Goal: Task Accomplishment & Management: Manage account settings

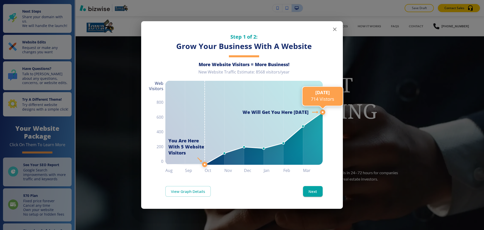
click at [323, 31] on line at bounding box center [323, 112] width 0 height 437
click at [334, 30] on icon "button" at bounding box center [335, 29] width 6 height 6
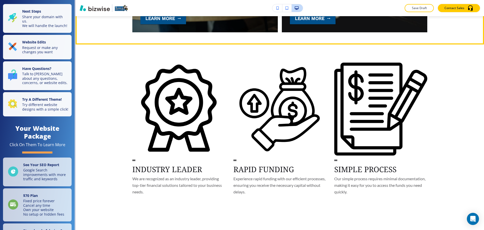
scroll to position [630, 0]
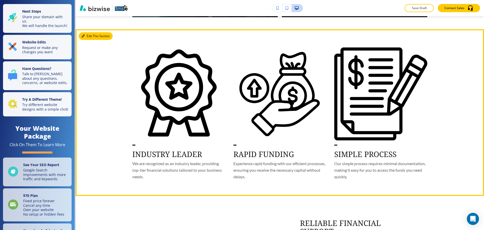
click at [90, 36] on button "Edit This Section" at bounding box center [96, 36] width 34 height 8
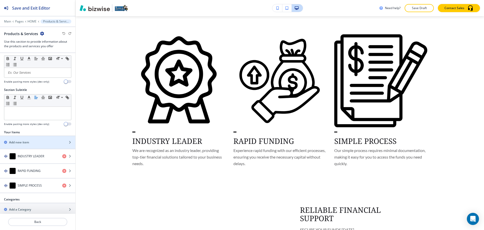
scroll to position [15, 0]
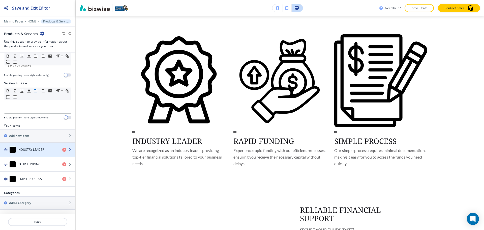
click at [35, 144] on div "button" at bounding box center [37, 144] width 75 height 4
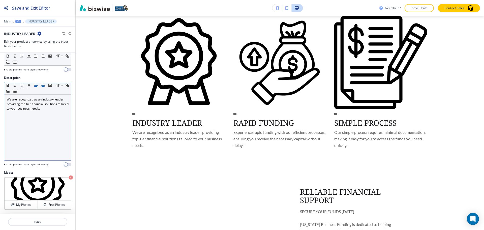
scroll to position [41, 0]
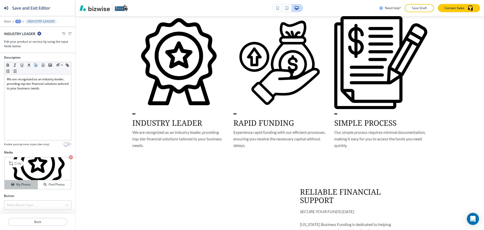
click at [33, 185] on div "My Photos" at bounding box center [21, 184] width 33 height 5
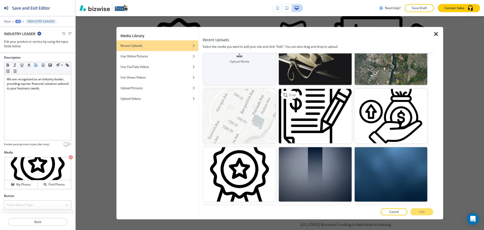
scroll to position [0, 0]
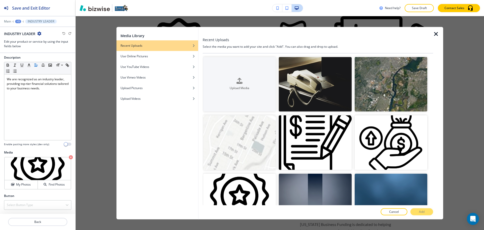
click at [434, 36] on icon "button" at bounding box center [436, 34] width 6 height 6
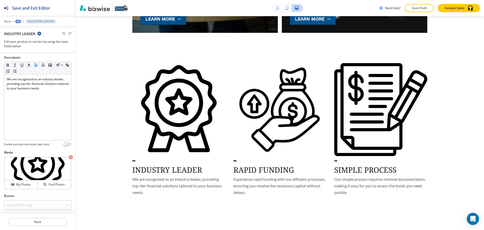
scroll to position [611, 0]
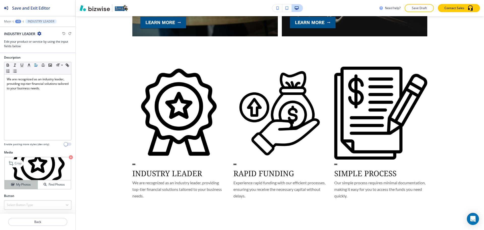
click at [19, 184] on h4 "My Photos" at bounding box center [23, 184] width 15 height 5
click at [50, 181] on button "Find Photos" at bounding box center [54, 184] width 33 height 9
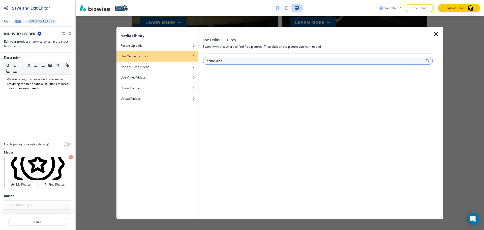
type input "ribbon icon"
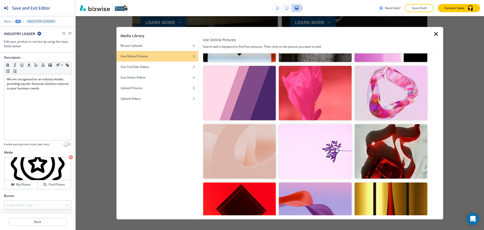
scroll to position [847, 0]
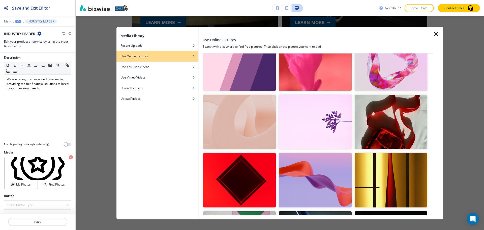
click at [438, 34] on icon "button" at bounding box center [436, 34] width 6 height 6
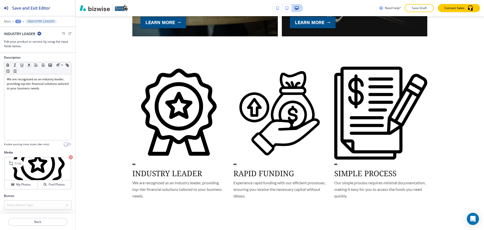
click at [69, 157] on icon "button" at bounding box center [71, 157] width 4 height 4
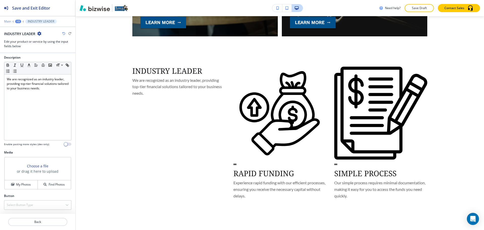
click at [8, 22] on p "Main" at bounding box center [7, 22] width 7 height 4
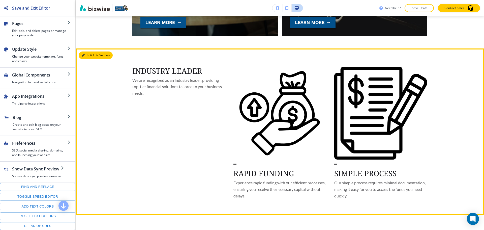
click at [97, 55] on button "Edit This Section" at bounding box center [96, 55] width 34 height 8
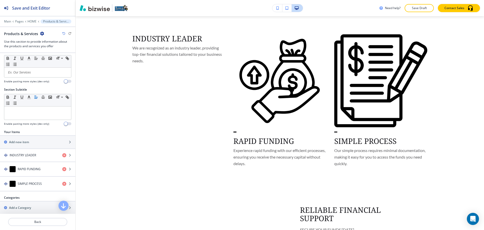
scroll to position [13, 0]
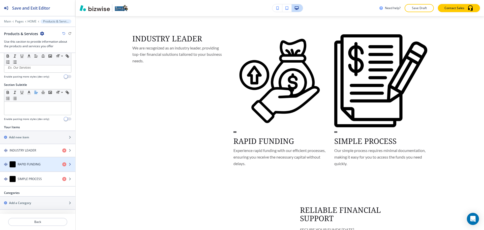
click at [24, 164] on h4 "RAPID FUNDING" at bounding box center [29, 164] width 23 height 5
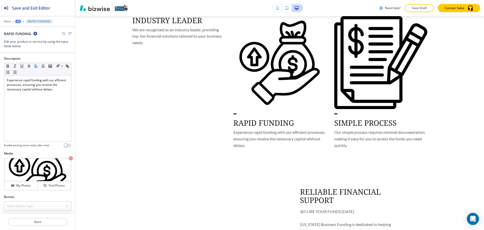
scroll to position [41, 0]
click at [69, 158] on icon "button" at bounding box center [71, 157] width 4 height 4
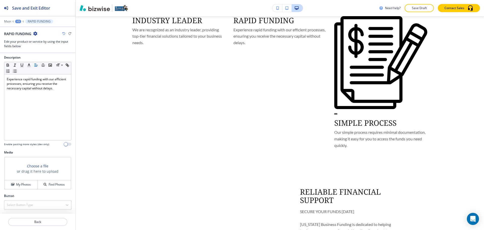
click at [20, 20] on div "+3" at bounding box center [18, 22] width 6 height 4
click at [32, 48] on p "Products & Services" at bounding box center [31, 47] width 26 height 5
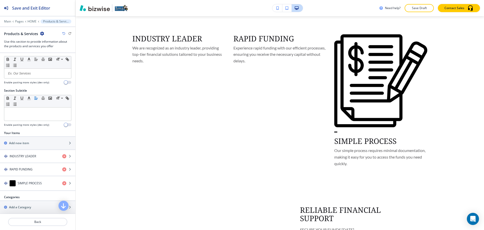
scroll to position [12, 0]
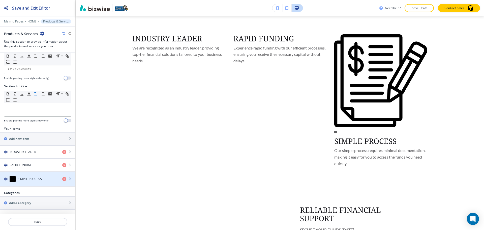
click at [47, 178] on div "SIMPLE PROCESS" at bounding box center [29, 179] width 58 height 6
click at [39, 179] on h4 "SIMPLE PROCESS" at bounding box center [30, 178] width 24 height 5
click at [40, 179] on h4 "SIMPLE PROCESS" at bounding box center [30, 178] width 24 height 5
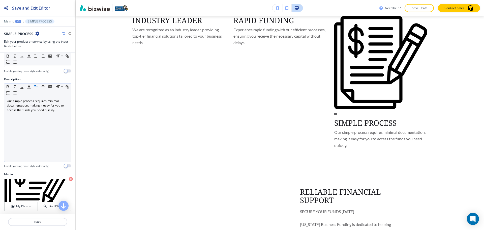
scroll to position [41, 0]
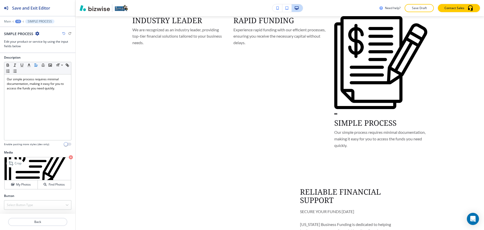
click at [69, 157] on icon "button" at bounding box center [71, 157] width 4 height 4
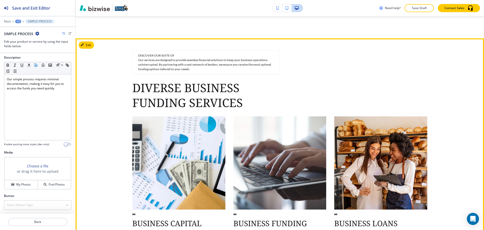
scroll to position [838, 0]
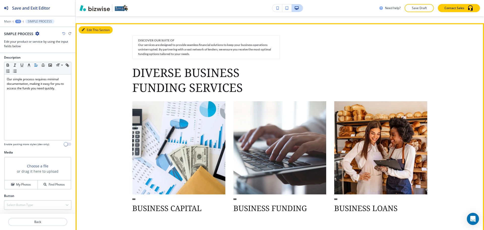
click at [83, 27] on button "Edit This Section" at bounding box center [96, 30] width 34 height 8
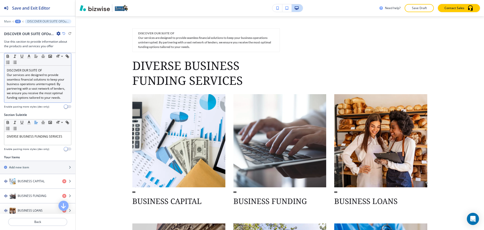
scroll to position [0, 0]
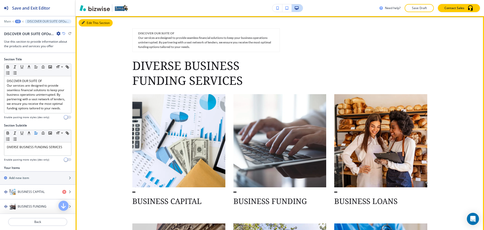
click at [89, 24] on button "Edit This Section" at bounding box center [96, 23] width 34 height 8
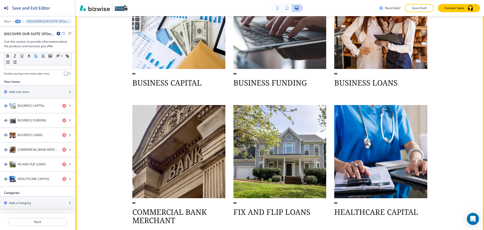
scroll to position [971, 0]
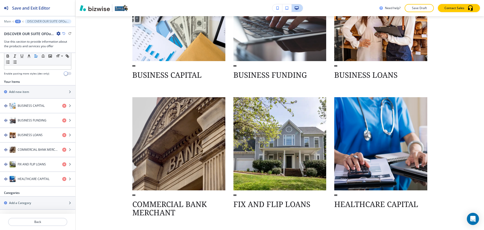
click at [18, 22] on div "+2" at bounding box center [18, 22] width 6 height 4
click at [27, 27] on button "Pages" at bounding box center [31, 29] width 32 height 9
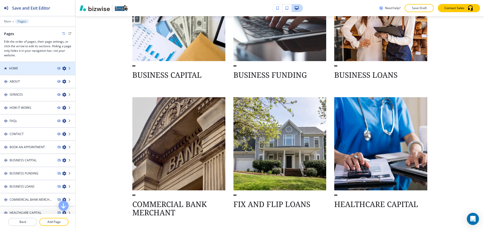
click at [36, 72] on div at bounding box center [37, 73] width 75 height 4
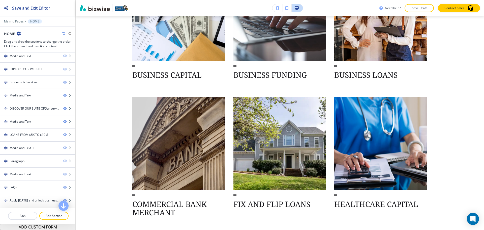
scroll to position [25, 0]
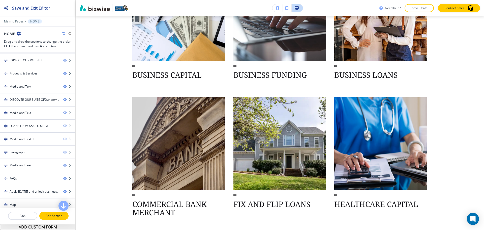
click at [55, 218] on button "Add Section" at bounding box center [53, 215] width 29 height 8
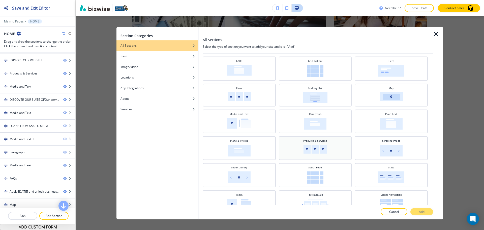
scroll to position [100, 0]
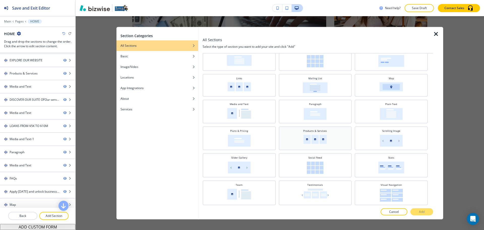
click at [326, 143] on div "Products & Services" at bounding box center [315, 138] width 68 height 18
click at [422, 210] on p "Add" at bounding box center [422, 211] width 6 height 5
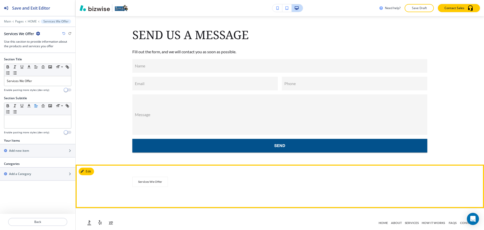
scroll to position [2813, 0]
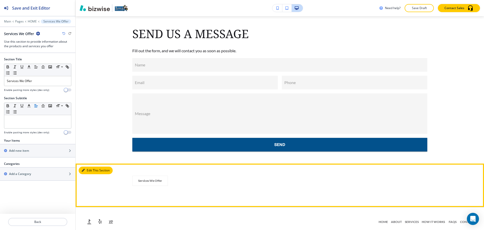
click at [89, 166] on button "Edit This Section" at bounding box center [96, 170] width 34 height 8
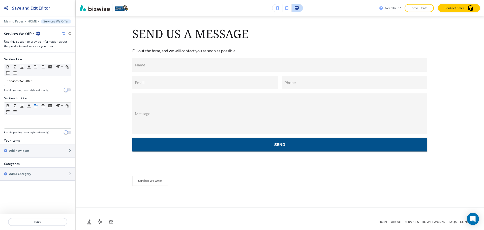
click at [39, 35] on icon "button" at bounding box center [38, 34] width 4 height 4
click at [43, 58] on p "Delete Section" at bounding box center [52, 60] width 26 height 5
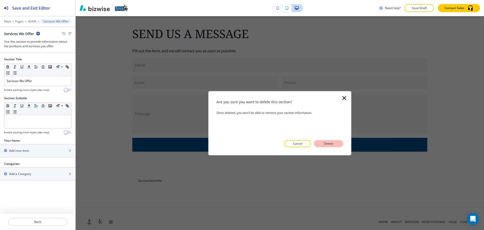
click at [333, 145] on p "Delete" at bounding box center [329, 143] width 12 height 5
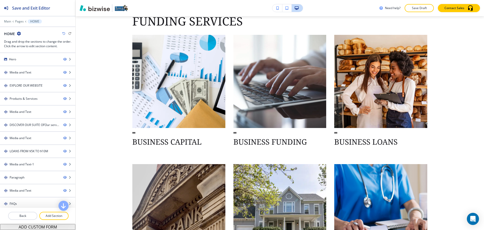
scroll to position [778, 0]
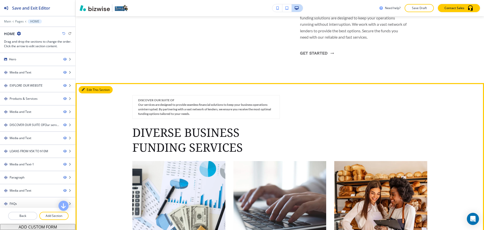
click at [91, 88] on button "Edit This Section" at bounding box center [96, 90] width 34 height 8
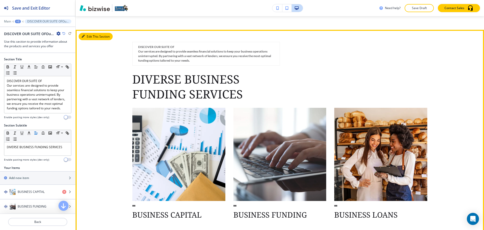
scroll to position [845, 0]
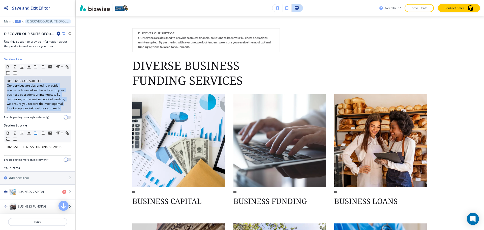
drag, startPoint x: 17, startPoint y: 113, endPoint x: 6, endPoint y: 87, distance: 28.9
click at [6, 87] on div "DISCOVER OUR SUITE OF Our services are designed to provide seamless financial s…" at bounding box center [37, 94] width 67 height 37
copy p "Our services are designed to provide seamless financial solutions to keep your …"
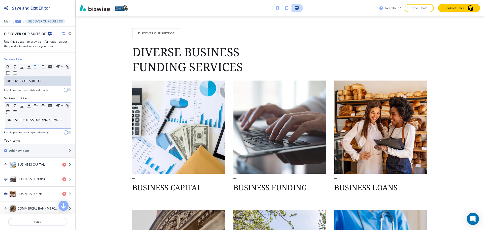
click at [63, 120] on p "DIVERSE BUSINESS FUNDING SERVICES" at bounding box center [38, 119] width 62 height 5
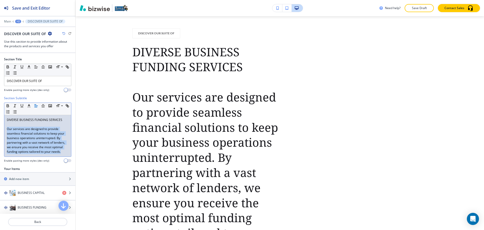
drag, startPoint x: 18, startPoint y: 156, endPoint x: 9, endPoint y: 126, distance: 30.9
click at [4, 129] on div "DIVERSE BUSINESS FUNDING SERVICES Our services are designed to provide seamless…" at bounding box center [37, 135] width 67 height 41
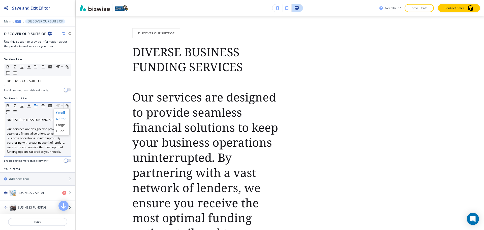
click at [59, 112] on span at bounding box center [61, 113] width 11 height 6
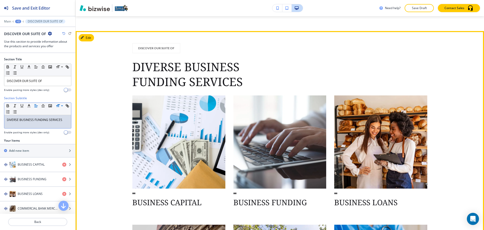
scroll to position [820, 0]
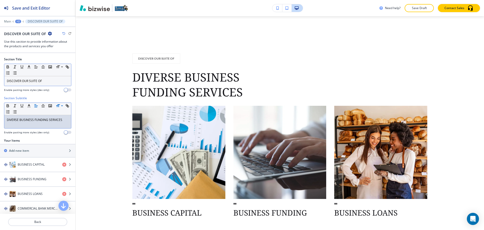
click at [51, 80] on p "DISCOVER OUR SUITE OF" at bounding box center [38, 81] width 62 height 5
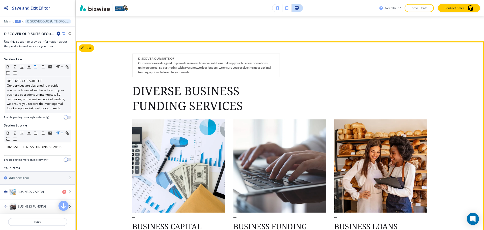
click at [379, 98] on div "DISCOVER OUR SUITE OF Our services are designed to provide seamless financial s…" at bounding box center [279, 211] width 295 height 316
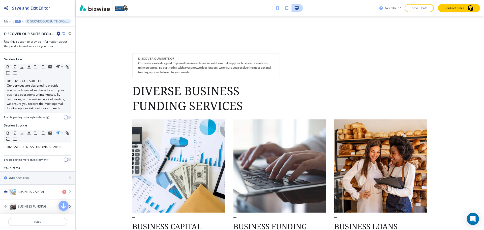
click at [19, 20] on div "+2" at bounding box center [18, 22] width 6 height 4
click at [29, 37] on p "HOME" at bounding box center [31, 38] width 26 height 5
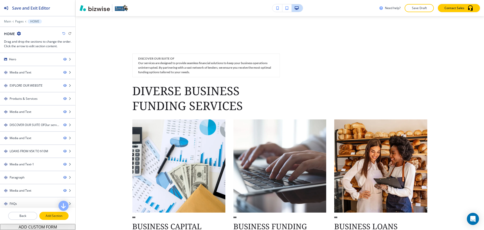
click at [54, 215] on p "Add Section" at bounding box center [54, 215] width 28 height 5
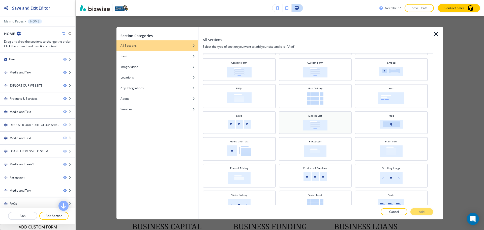
scroll to position [76, 0]
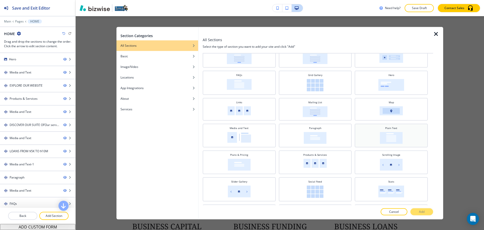
click at [404, 143] on div "Plain Text" at bounding box center [391, 135] width 68 height 18
click at [420, 211] on p "Add" at bounding box center [422, 211] width 6 height 5
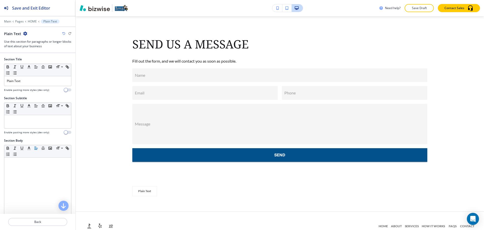
scroll to position [2807, 0]
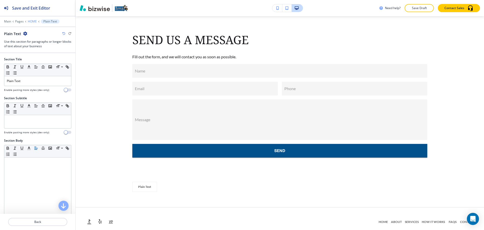
click at [32, 21] on p "HOME" at bounding box center [32, 22] width 9 height 4
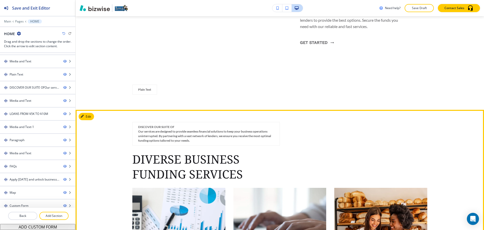
scroll to position [769, 0]
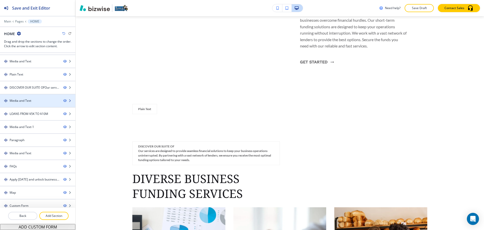
click at [39, 102] on div "Media and Text" at bounding box center [29, 100] width 59 height 5
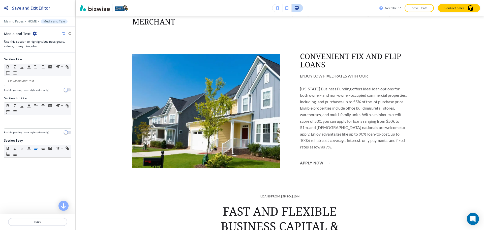
scroll to position [1222, 0]
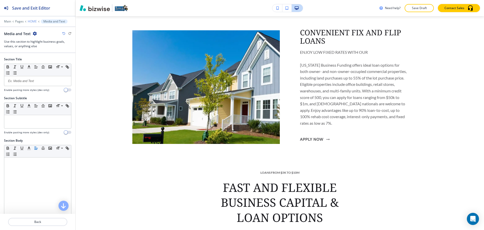
click at [33, 20] on p "HOME" at bounding box center [32, 22] width 9 height 4
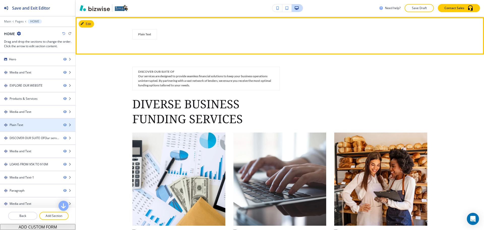
scroll to position [845, 0]
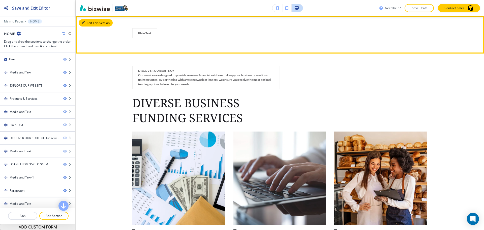
click at [85, 25] on button "Edit This Section" at bounding box center [96, 23] width 34 height 8
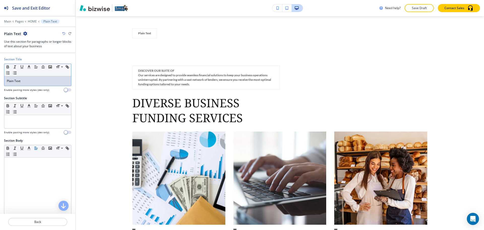
click at [46, 81] on p "Plain Text" at bounding box center [38, 81] width 62 height 5
click at [44, 114] on div "Small Normal Large Huge" at bounding box center [37, 109] width 67 height 12
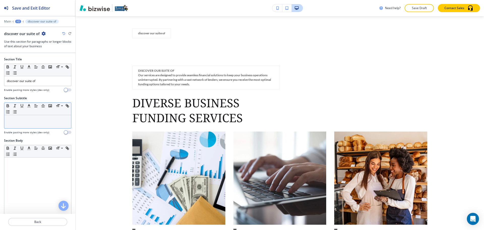
click at [46, 119] on p at bounding box center [38, 119] width 62 height 5
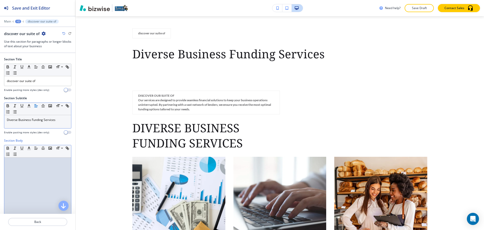
click at [42, 165] on div at bounding box center [37, 190] width 67 height 66
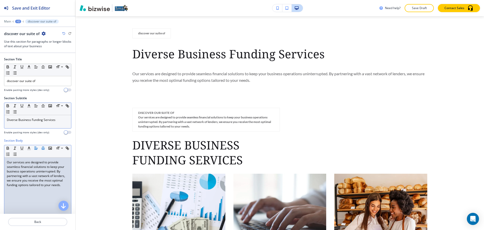
click at [44, 148] on icon "button" at bounding box center [43, 148] width 5 height 5
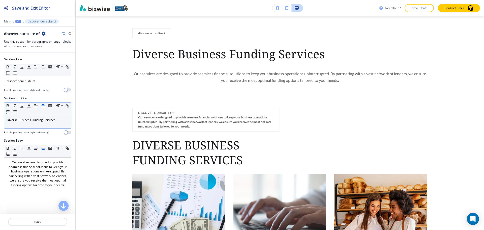
click at [42, 107] on line "button" at bounding box center [43, 107] width 3 height 0
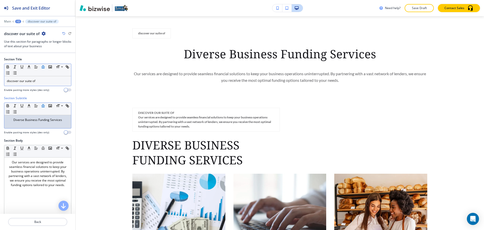
click at [42, 67] on line "button" at bounding box center [43, 67] width 3 height 0
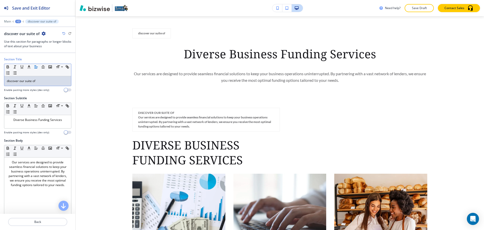
click at [44, 82] on p "discover our suite of" at bounding box center [38, 81] width 62 height 5
click at [36, 65] on icon "button" at bounding box center [36, 67] width 5 height 5
click at [43, 78] on div "discover our suite of" at bounding box center [37, 81] width 67 height 10
click at [36, 107] on line "button" at bounding box center [36, 107] width 3 height 0
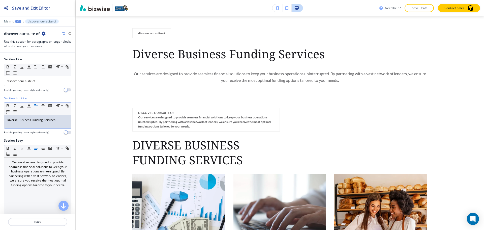
click at [36, 148] on line "button" at bounding box center [36, 148] width 3 height 0
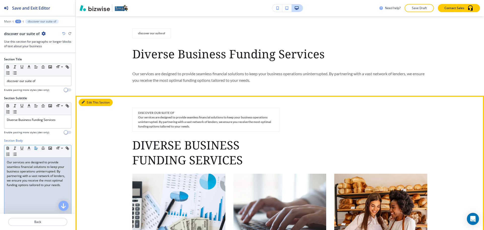
click at [93, 104] on button "Edit This Section" at bounding box center [96, 103] width 34 height 8
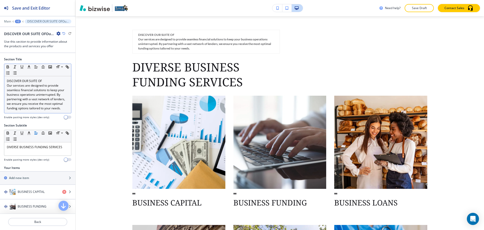
scroll to position [924, 0]
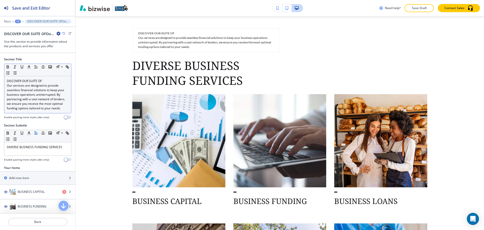
click at [35, 95] on p "Our services are designed to provide seamless financial solutions to keep your …" at bounding box center [38, 96] width 62 height 27
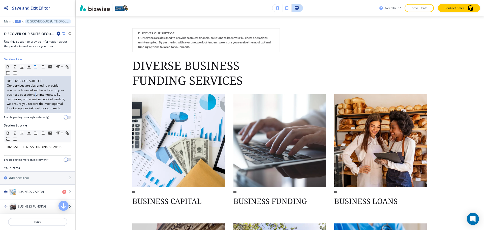
click at [35, 95] on p "Our services are designed to provide seamless financial solutions to keep your …" at bounding box center [38, 96] width 62 height 27
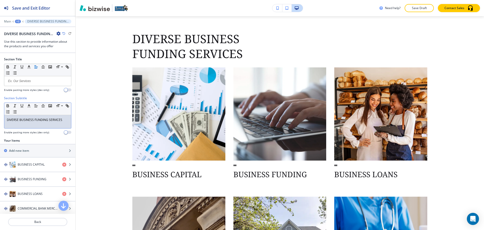
click at [48, 120] on p "DIVERSE BUSINESS FUNDING SERVICES" at bounding box center [38, 119] width 62 height 5
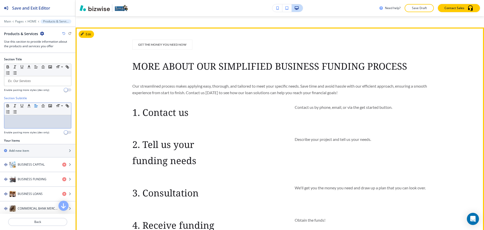
scroll to position [1781, 0]
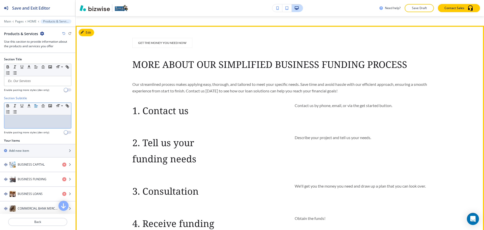
click at [95, 31] on section "GET THE MONEY YOU NEED NOW MORE ABOUT OUR SIMPLIFIED BUSINESS FUNDING PROCESS O…" at bounding box center [280, 140] width 408 height 229
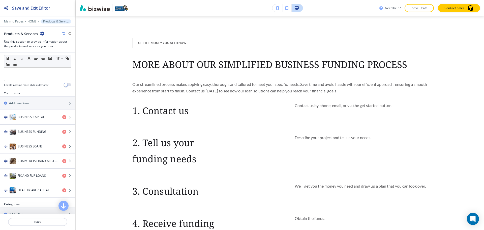
scroll to position [59, 0]
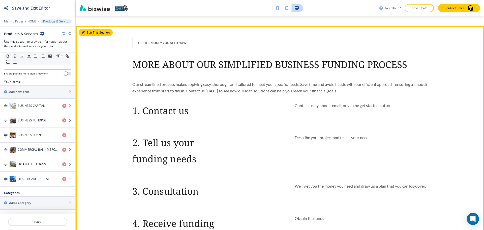
click at [91, 33] on button "Edit This Section" at bounding box center [96, 33] width 34 height 8
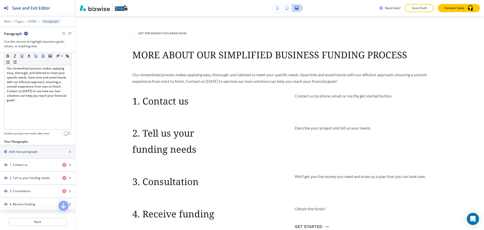
scroll to position [104, 0]
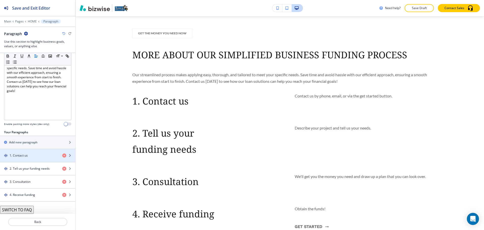
click at [28, 156] on div "1. Contact us" at bounding box center [29, 155] width 58 height 5
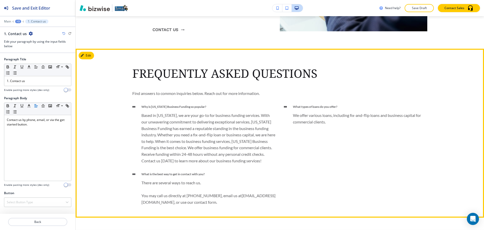
scroll to position [2385, 0]
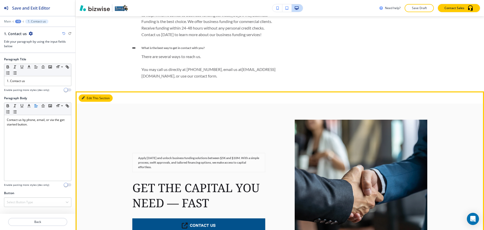
click at [87, 94] on button "Edit This Section" at bounding box center [96, 98] width 34 height 8
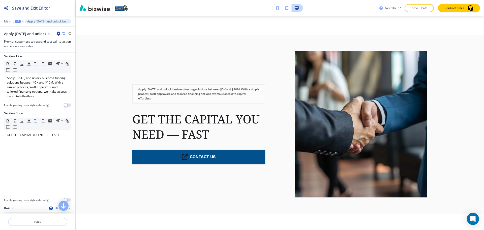
scroll to position [0, 0]
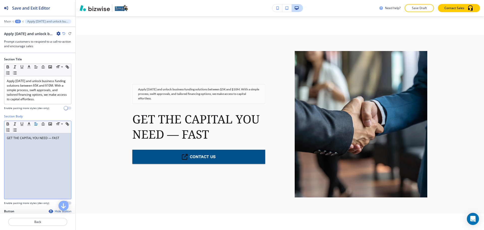
click at [41, 138] on p "GET THE CAPITAL YOU NEED — FAST" at bounding box center [38, 138] width 62 height 5
click at [44, 157] on div "GET THE CAPITAL YOU NEED — FAST" at bounding box center [37, 166] width 67 height 66
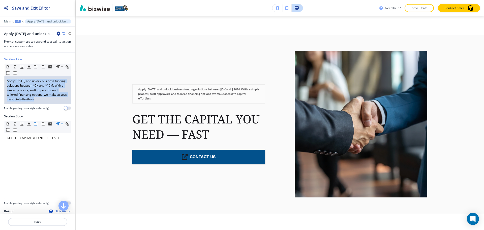
drag, startPoint x: 46, startPoint y: 99, endPoint x: 4, endPoint y: 83, distance: 45.0
click at [4, 83] on div "Apply [DATE] and unlock business funding solutions between $5K and $10M. With a…" at bounding box center [37, 90] width 67 height 28
copy p "Apply [DATE] and unlock business funding solutions between $5K and $10M. With a…"
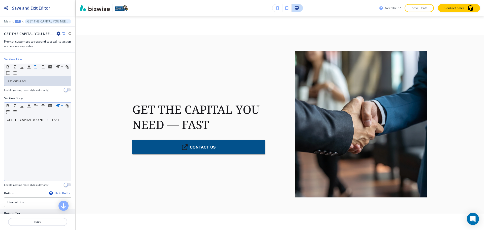
click at [61, 120] on p "GET THE CAPITAL YOU NEED — FAST" at bounding box center [38, 119] width 62 height 5
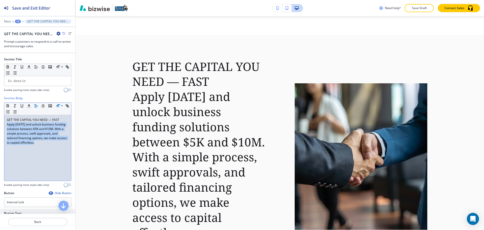
drag, startPoint x: 46, startPoint y: 142, endPoint x: 6, endPoint y: 126, distance: 43.1
click at [6, 126] on div "GET THE CAPITAL YOU NEED — FAST Apply [DATE] and unlock business funding soluti…" at bounding box center [37, 148] width 67 height 66
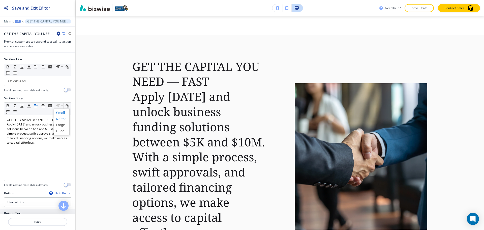
click at [62, 111] on span at bounding box center [61, 113] width 11 height 6
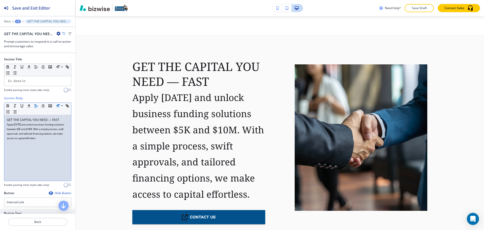
copy p "Apply [DATE] and unlock business funding solutions between $5K and $10M. With a…"
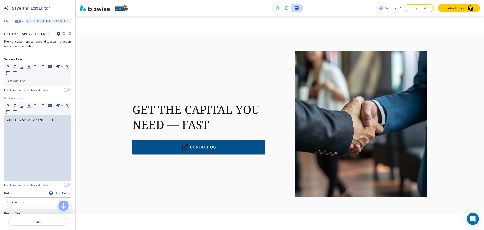
click at [29, 80] on p at bounding box center [38, 81] width 62 height 5
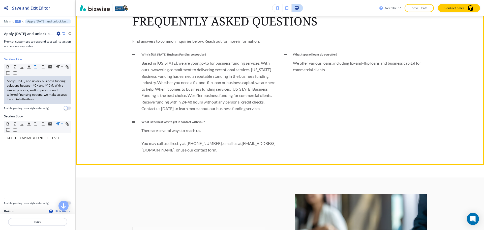
scroll to position [2429, 0]
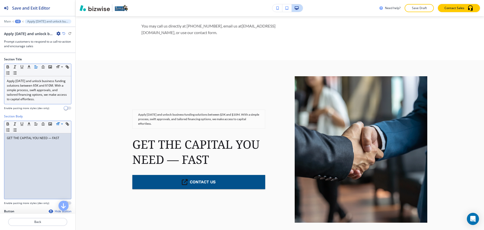
click at [53, 138] on p "GET THE CAPITAL YOU NEED — FAST" at bounding box center [38, 138] width 62 height 5
click at [50, 138] on p "GET THE CAPITAL YOU NEED — FAST" at bounding box center [38, 138] width 62 height 5
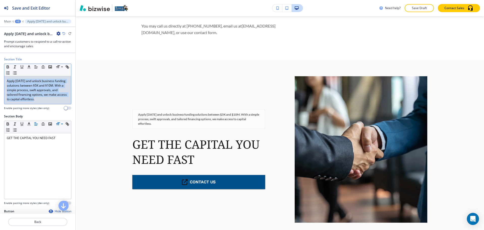
drag, startPoint x: 52, startPoint y: 99, endPoint x: 4, endPoint y: 79, distance: 52.9
click at [4, 79] on div "Section Title Small Normal Large Huge Apply [DATE] and unlock business funding …" at bounding box center [37, 85] width 75 height 57
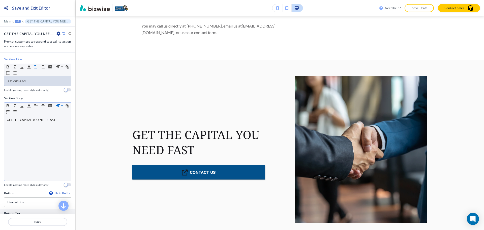
click at [37, 143] on div "GET THE CAPITAL YOU NEED FAST" at bounding box center [37, 148] width 67 height 66
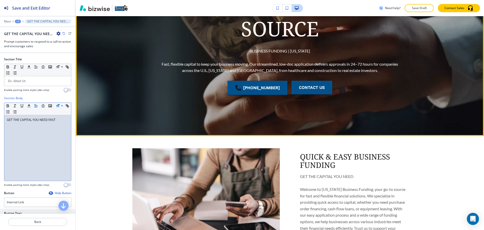
scroll to position [0, 0]
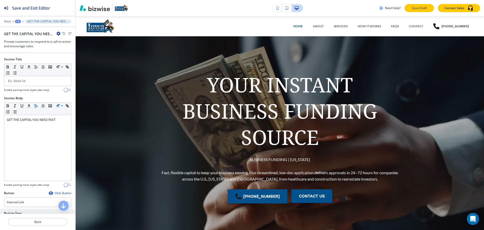
click at [411, 7] on button "Save Draft" at bounding box center [419, 8] width 29 height 8
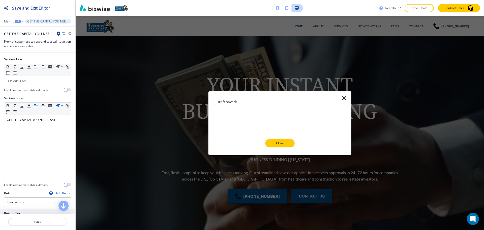
drag, startPoint x: 287, startPoint y: 143, endPoint x: 257, endPoint y: 112, distance: 42.8
click at [286, 143] on p "Close" at bounding box center [280, 143] width 16 height 5
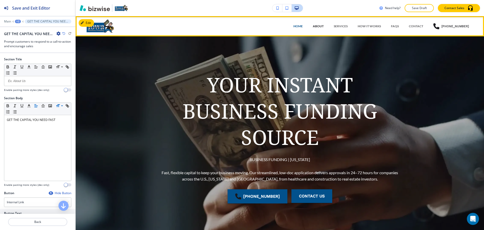
click at [320, 26] on p "ABOUT" at bounding box center [318, 26] width 11 height 5
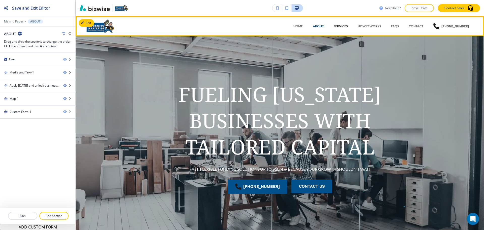
click at [342, 26] on p "SERVICES" at bounding box center [341, 26] width 14 height 5
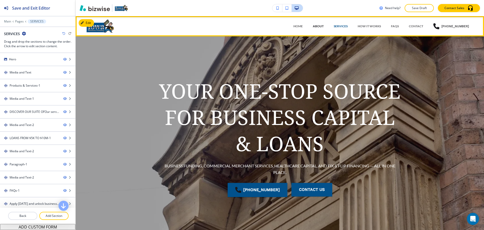
click at [323, 27] on p "ABOUT" at bounding box center [318, 26] width 11 height 5
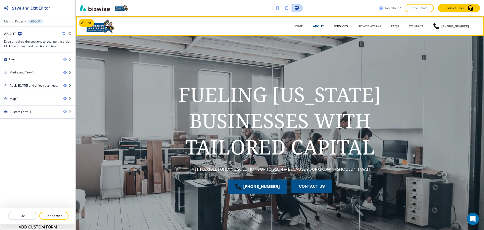
click at [345, 27] on p "SERVICES" at bounding box center [341, 26] width 14 height 5
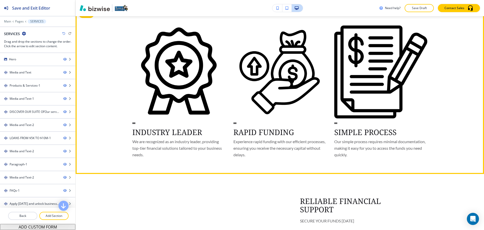
scroll to position [983, 0]
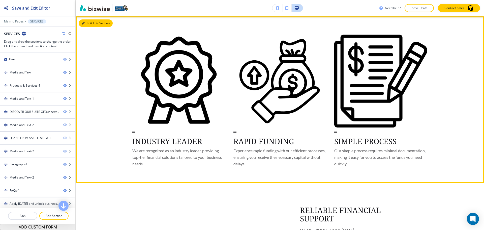
click at [93, 22] on button "Edit This Section" at bounding box center [96, 23] width 34 height 8
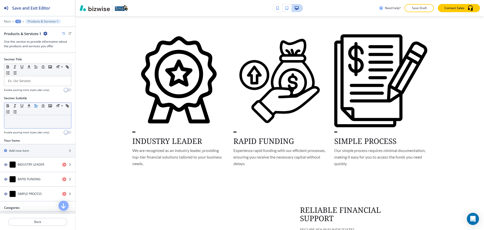
scroll to position [15, 0]
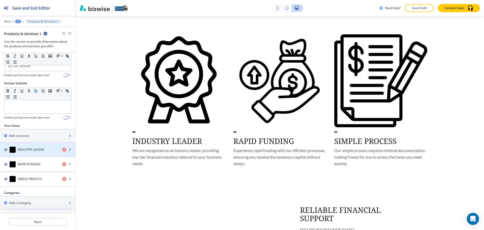
click at [27, 152] on div "INDUSTRY LEADER" at bounding box center [29, 149] width 58 height 6
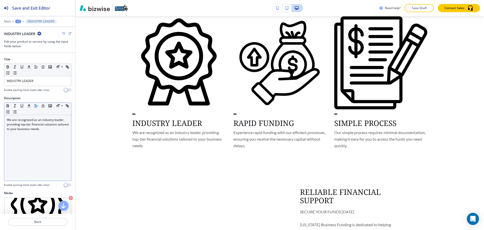
scroll to position [1001, 0]
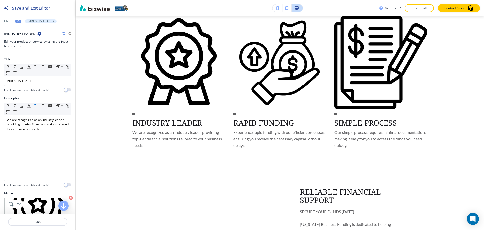
click at [69, 196] on icon "button" at bounding box center [71, 198] width 4 height 4
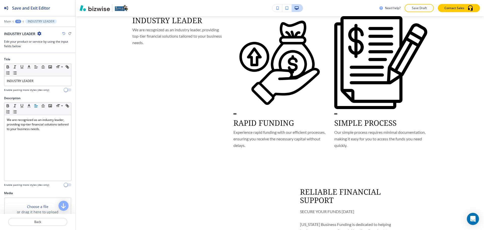
click at [19, 21] on div "+3" at bounding box center [18, 22] width 6 height 4
click at [28, 47] on p "Products & Services-1" at bounding box center [31, 47] width 26 height 5
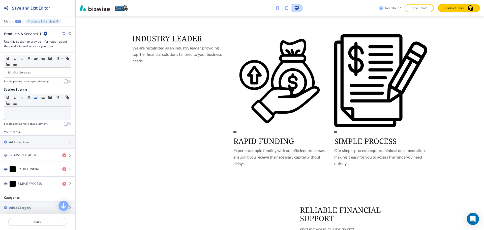
scroll to position [13, 0]
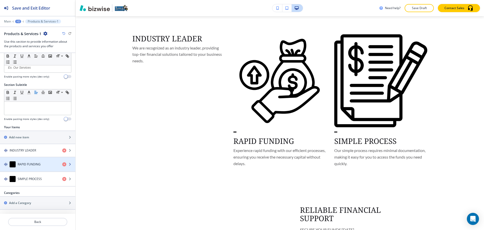
click at [34, 167] on div "button" at bounding box center [37, 169] width 75 height 4
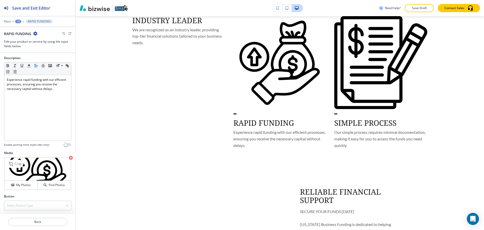
scroll to position [41, 0]
click at [69, 158] on icon "button" at bounding box center [71, 157] width 4 height 4
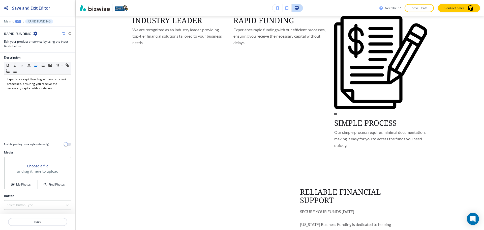
click at [19, 20] on div "+3" at bounding box center [18, 22] width 6 height 4
click at [29, 45] on p "Products & Services-1" at bounding box center [31, 47] width 26 height 5
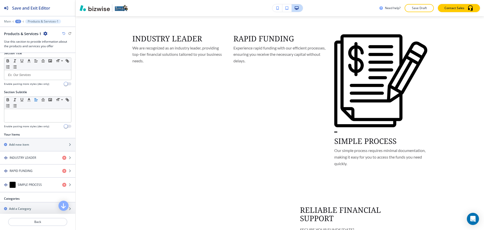
scroll to position [12, 0]
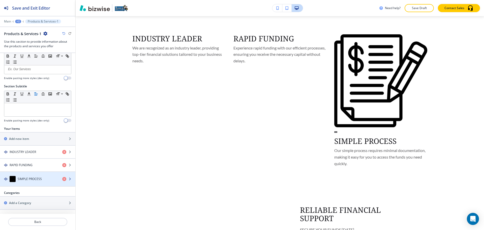
click at [41, 180] on h4 "SIMPLE PROCESS" at bounding box center [30, 178] width 24 height 5
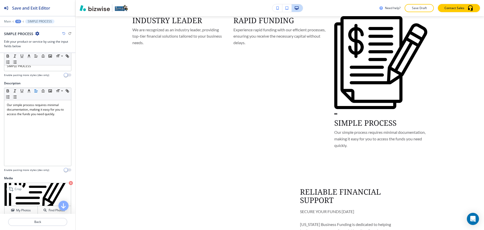
scroll to position [41, 0]
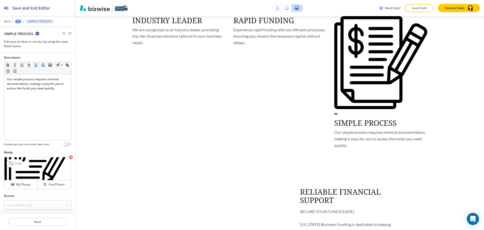
click at [69, 158] on icon "button" at bounding box center [71, 157] width 4 height 4
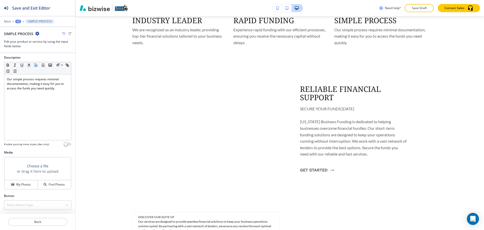
click at [19, 23] on div at bounding box center [37, 24] width 75 height 3
click at [19, 20] on div "+3" at bounding box center [18, 22] width 6 height 4
click at [22, 45] on p "Products & Services-1" at bounding box center [31, 47] width 26 height 5
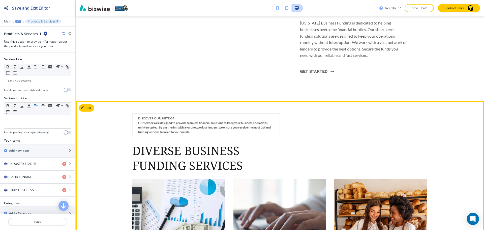
scroll to position [1084, 0]
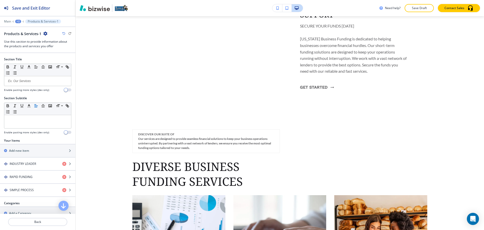
click at [19, 19] on div at bounding box center [37, 17] width 75 height 3
click at [18, 20] on div "+2" at bounding box center [18, 22] width 6 height 4
click at [21, 35] on button "SERVICES" at bounding box center [31, 38] width 32 height 9
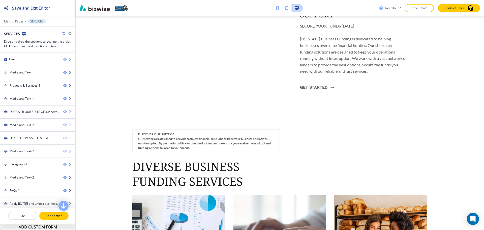
click at [50, 216] on p "Add Section" at bounding box center [54, 215] width 28 height 5
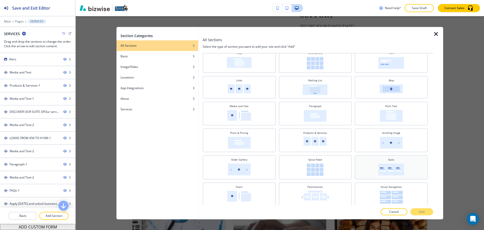
scroll to position [100, 0]
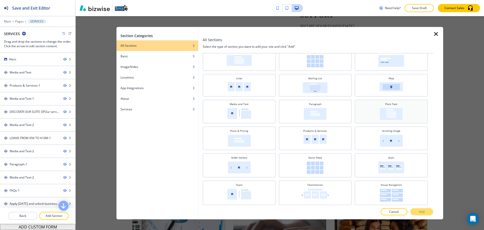
click at [393, 116] on img at bounding box center [391, 114] width 23 height 12
click at [423, 211] on p "Add" at bounding box center [422, 211] width 6 height 5
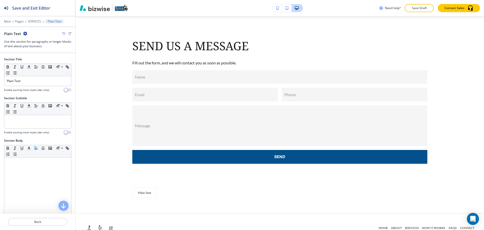
scroll to position [3214, 0]
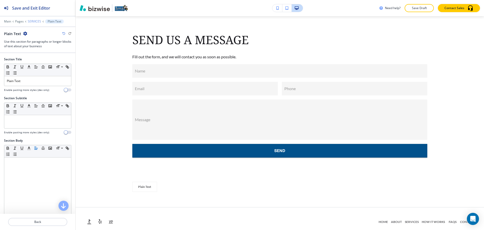
click at [36, 23] on p "SERVICES" at bounding box center [34, 22] width 13 height 4
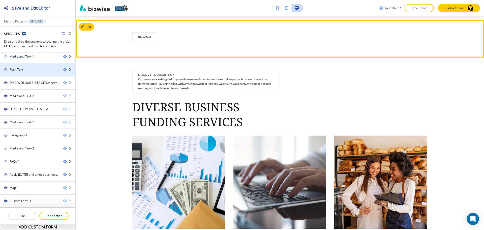
scroll to position [1185, 0]
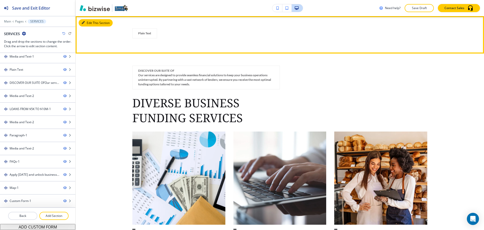
click at [88, 23] on button "Edit This Section" at bounding box center [96, 23] width 34 height 8
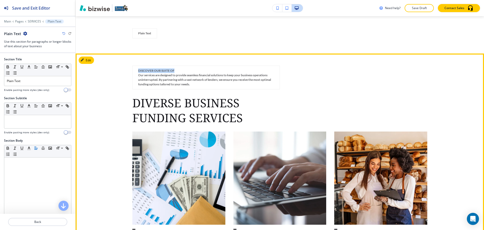
drag, startPoint x: 136, startPoint y: 71, endPoint x: 176, endPoint y: 70, distance: 40.1
click at [176, 70] on div "DISCOVER OUR SUITE OF Our services are designed to provide seamless financial s…" at bounding box center [205, 78] width 147 height 24
copy p "DISCOVER OUR SUITE OF"
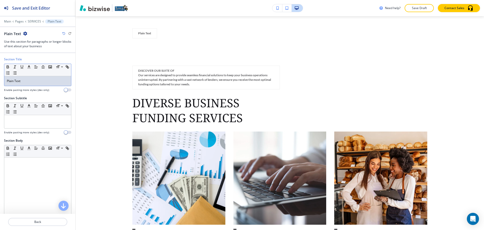
click at [39, 76] on div "Plain Text" at bounding box center [37, 81] width 67 height 10
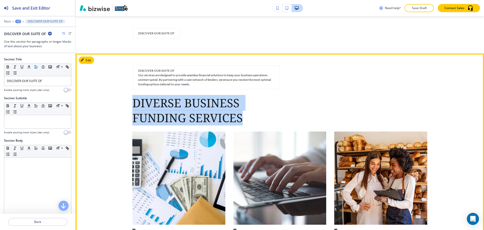
drag, startPoint x: 131, startPoint y: 102, endPoint x: 249, endPoint y: 118, distance: 119.5
click at [249, 118] on p "DIVERSE BUSINESS FUNDING SERVICES" at bounding box center [205, 110] width 147 height 30
copy p "DIVERSE BUSINESS FUNDING SERVICES"
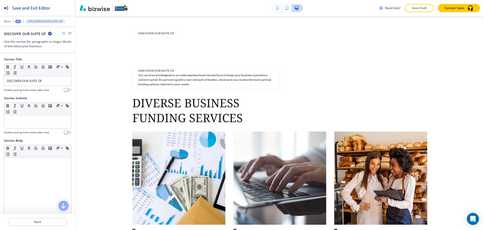
click at [32, 128] on div at bounding box center [37, 129] width 67 height 2
click at [33, 123] on div at bounding box center [37, 121] width 67 height 13
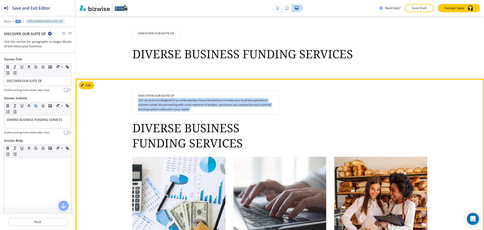
drag, startPoint x: 137, startPoint y: 100, endPoint x: 205, endPoint y: 116, distance: 69.6
click at [205, 116] on div "DISCOVER OUR SUITE OF Our services are designed to provide seamless financial s…" at bounding box center [205, 103] width 147 height 27
copy p "Our services are designed to provide seamless financial solutions to keep your …"
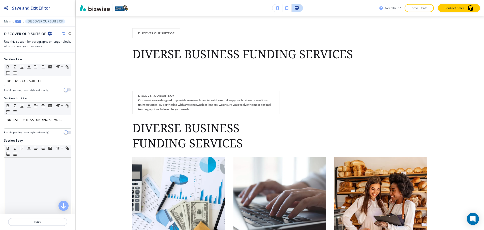
click at [28, 168] on div at bounding box center [37, 190] width 67 height 66
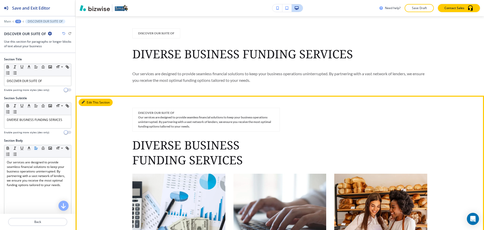
click at [86, 103] on button "Edit This Section" at bounding box center [96, 103] width 34 height 8
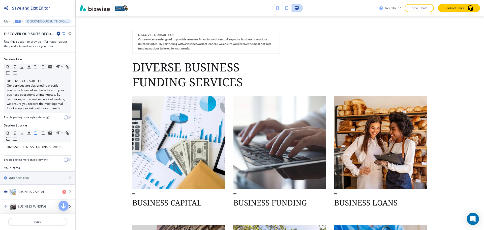
scroll to position [1264, 0]
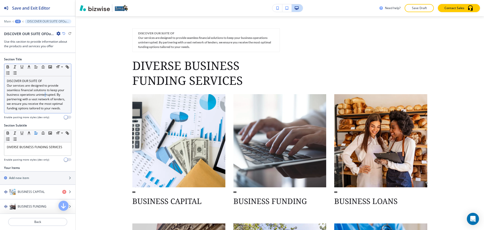
click at [45, 95] on p "Our services are designed to provide seamless financial solutions to keep your …" at bounding box center [38, 96] width 62 height 27
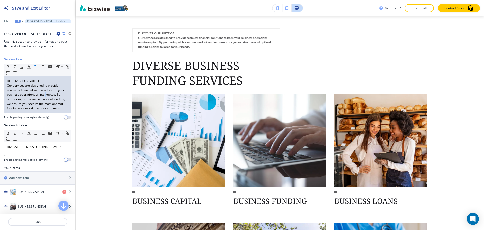
click at [45, 95] on p "Our services are designed to provide seamless financial solutions to keep your …" at bounding box center [38, 96] width 62 height 27
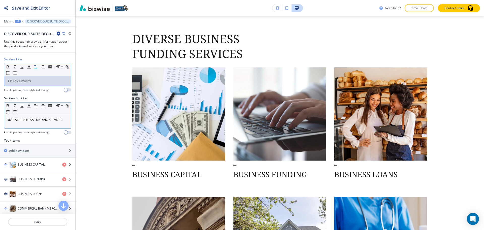
click at [50, 124] on div "DIVERSE BUSINESS FUNDING SERVICES" at bounding box center [37, 121] width 67 height 13
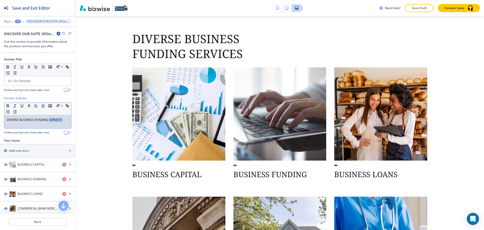
click at [50, 124] on div "DIVERSE BUSINESS FUNDING SERVICES" at bounding box center [37, 121] width 67 height 13
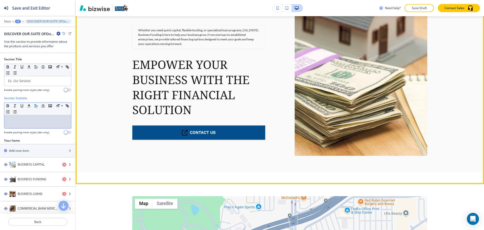
scroll to position [2827, 0]
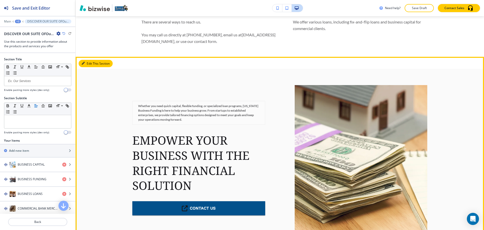
click at [87, 60] on button "Edit This Section" at bounding box center [96, 64] width 34 height 8
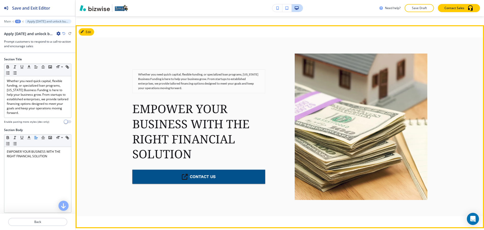
scroll to position [2861, 0]
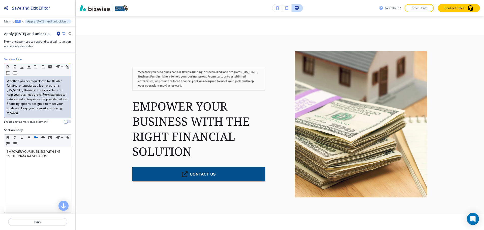
click at [33, 100] on p "Whether you need quick capital, flexible funding, or specialized loan programs,…" at bounding box center [38, 97] width 62 height 36
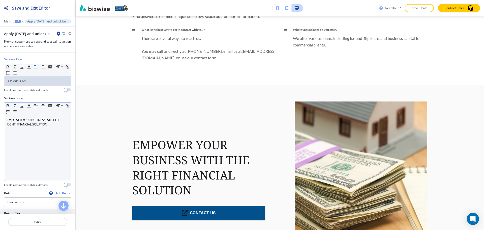
scroll to position [96, 0]
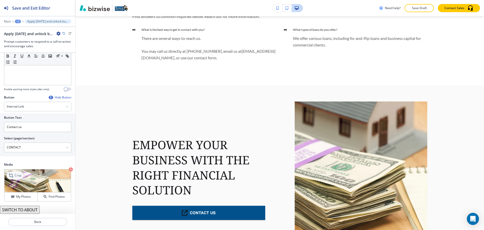
click at [16, 176] on p "Crop" at bounding box center [18, 175] width 7 height 5
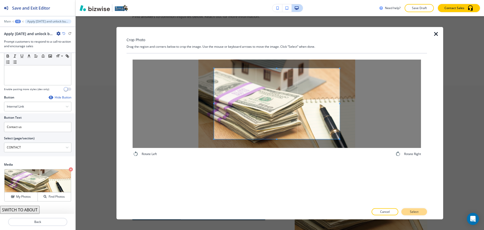
click at [420, 211] on button "Select" at bounding box center [414, 211] width 26 height 7
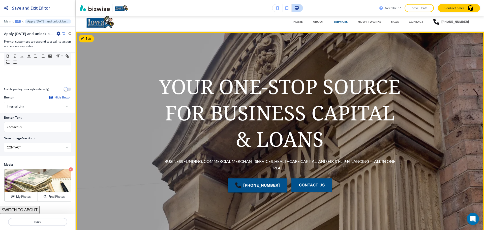
scroll to position [0, 0]
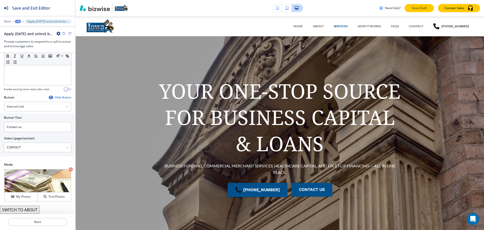
click at [420, 9] on p "Save Draft" at bounding box center [419, 8] width 16 height 5
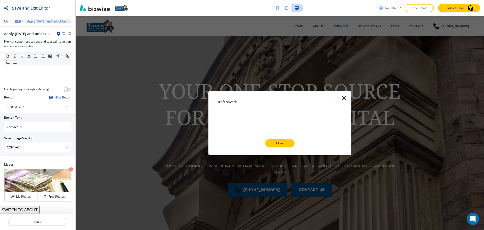
click at [278, 142] on p "Close" at bounding box center [280, 143] width 16 height 5
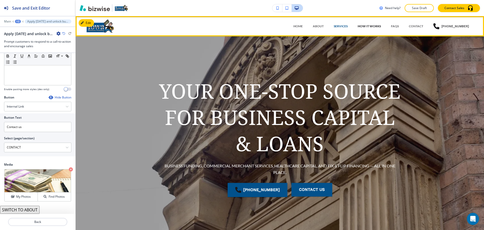
click at [368, 25] on p "HOW IT WORKS" at bounding box center [369, 26] width 23 height 5
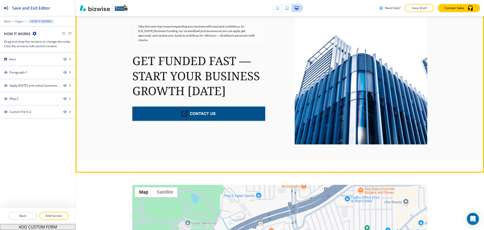
scroll to position [428, 0]
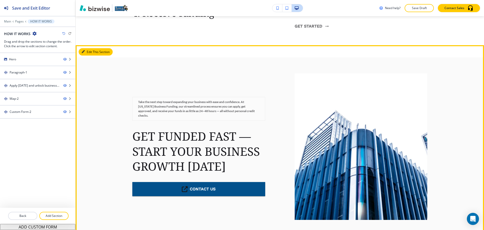
click at [87, 50] on button "Edit This Section" at bounding box center [96, 52] width 34 height 8
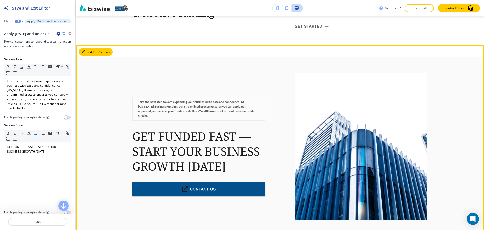
scroll to position [457, 0]
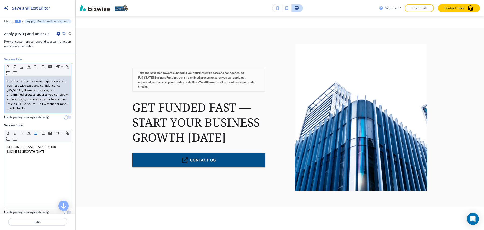
click at [33, 94] on p "Take the next step toward expanding your business with ease and confidence. At …" at bounding box center [38, 95] width 62 height 32
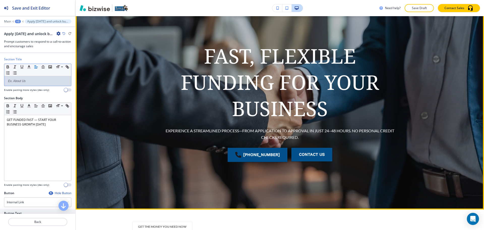
scroll to position [0, 0]
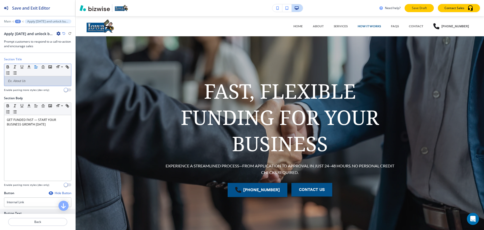
click at [422, 7] on p "Save Draft" at bounding box center [419, 8] width 16 height 5
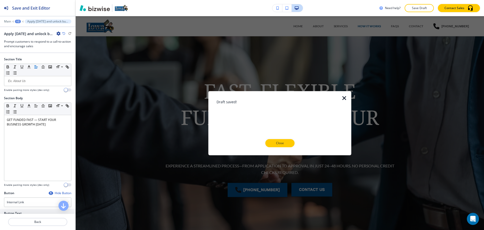
drag, startPoint x: 264, startPoint y: 143, endPoint x: 270, endPoint y: 138, distance: 7.8
click at [264, 143] on div "Close" at bounding box center [280, 143] width 127 height 8
click at [286, 144] on p "Close" at bounding box center [280, 143] width 16 height 5
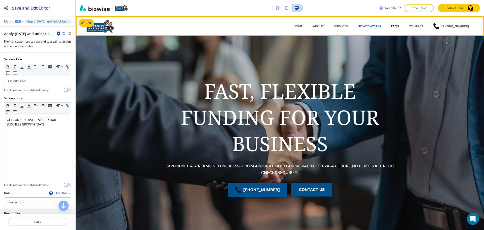
click at [396, 26] on p "FAQs" at bounding box center [395, 26] width 8 height 5
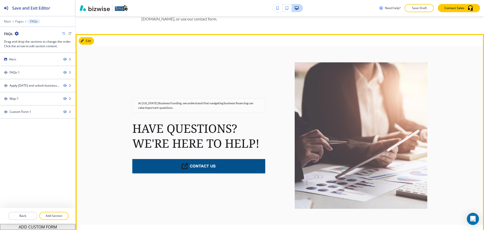
scroll to position [378, 0]
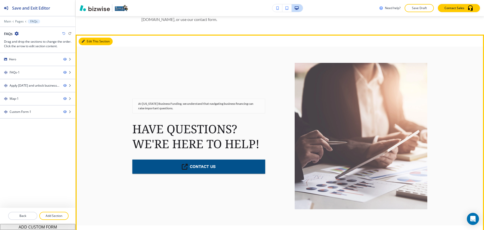
click at [91, 41] on button "Edit This Section" at bounding box center [96, 42] width 34 height 8
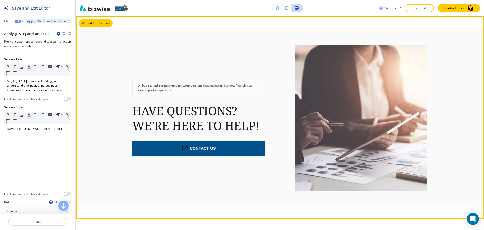
scroll to position [396, 0]
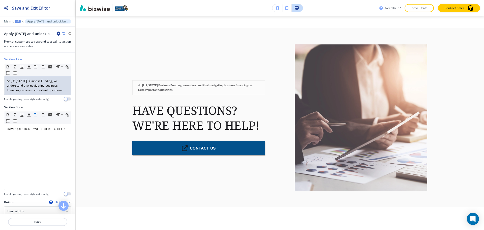
click at [43, 84] on p "At [US_STATE] Business Funding, we understand that navigating business financin…" at bounding box center [38, 86] width 62 height 14
click at [43, 85] on p "At [US_STATE] Business Funding, we understand that navigating business financin…" at bounding box center [38, 86] width 62 height 14
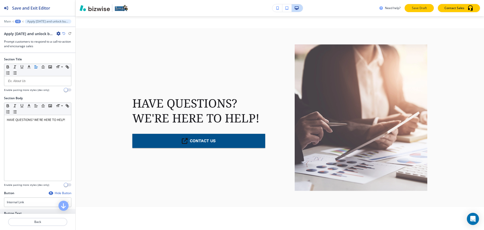
click at [417, 6] on p "Save Draft" at bounding box center [419, 8] width 16 height 5
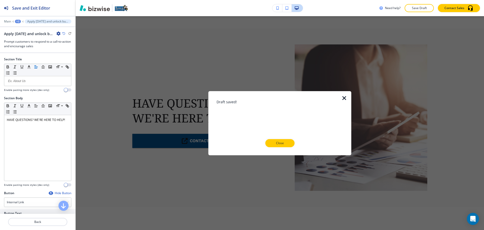
click at [290, 138] on div "Draft saved! Close" at bounding box center [280, 123] width 127 height 48
click at [287, 142] on p "Close" at bounding box center [280, 143] width 16 height 5
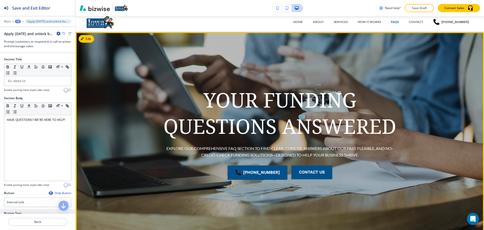
scroll to position [0, 0]
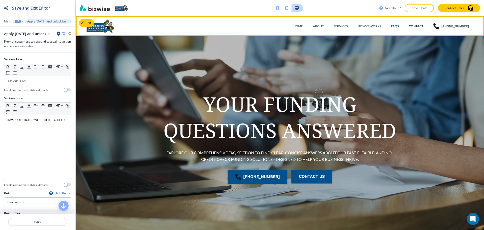
click at [413, 27] on p "CONTACT" at bounding box center [416, 26] width 14 height 5
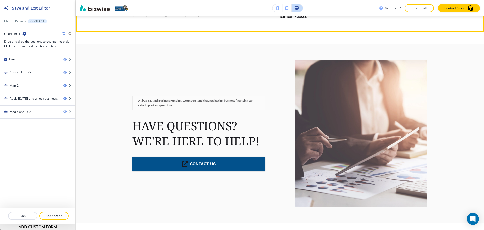
scroll to position [529, 0]
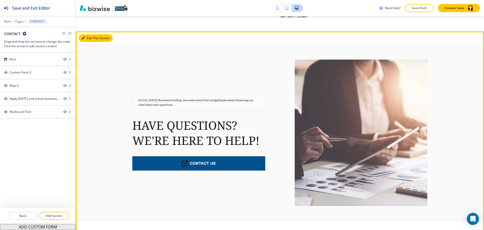
click at [82, 37] on icon "button" at bounding box center [83, 38] width 3 height 3
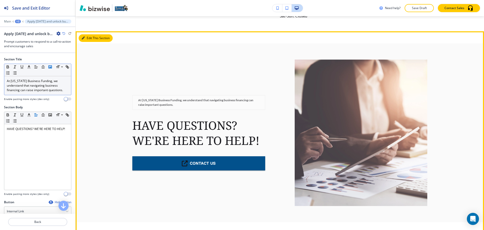
scroll to position [544, 0]
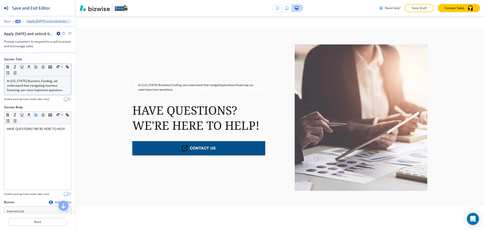
click at [37, 87] on p "At [US_STATE] Business Funding, we understand that navigating business financin…" at bounding box center [38, 86] width 62 height 14
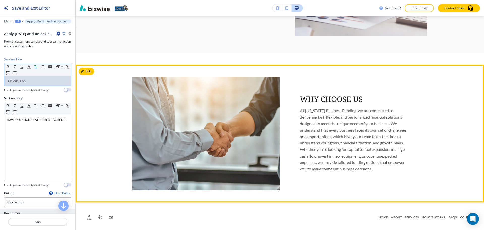
scroll to position [700, 0]
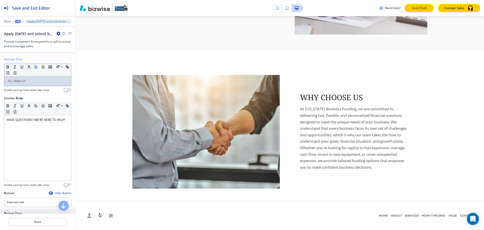
click at [426, 10] on p "Save Draft" at bounding box center [419, 8] width 16 height 5
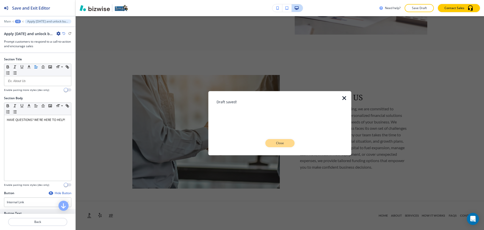
click at [284, 141] on p "Close" at bounding box center [280, 143] width 16 height 5
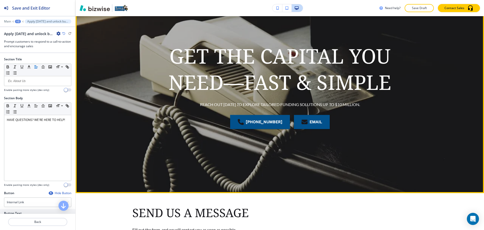
scroll to position [0, 0]
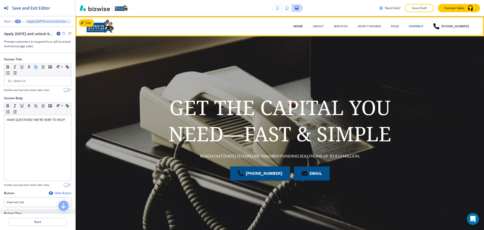
click at [303, 27] on p "HOME" at bounding box center [297, 26] width 9 height 5
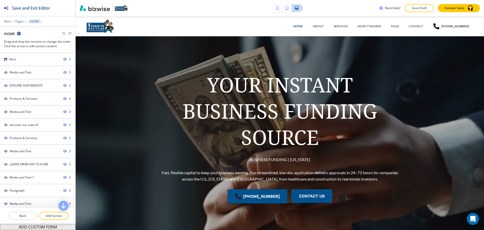
click at [13, 20] on div "Main Pages HOME" at bounding box center [37, 21] width 67 height 4
click at [17, 20] on p "Pages" at bounding box center [19, 22] width 9 height 4
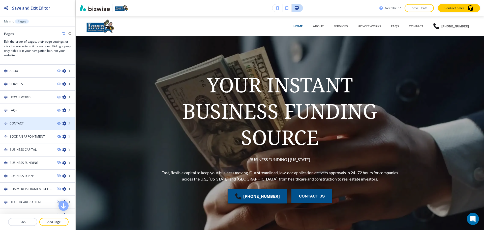
scroll to position [19, 0]
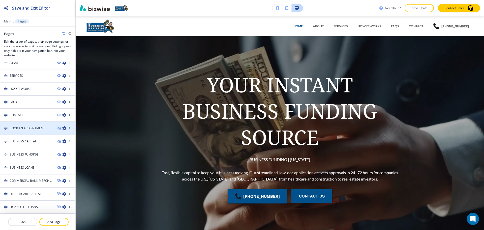
click at [40, 132] on div at bounding box center [37, 132] width 75 height 4
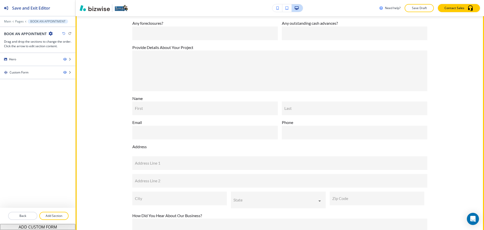
scroll to position [542, 0]
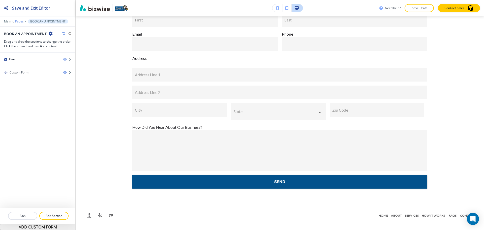
click at [22, 22] on p "Pages" at bounding box center [19, 22] width 9 height 4
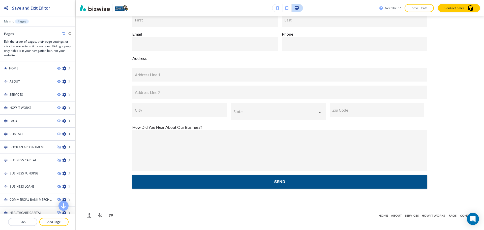
click at [40, 161] on div "BUSINESS CAPITAL" at bounding box center [26, 160] width 53 height 5
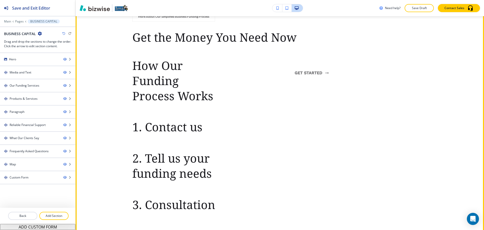
scroll to position [1285, 0]
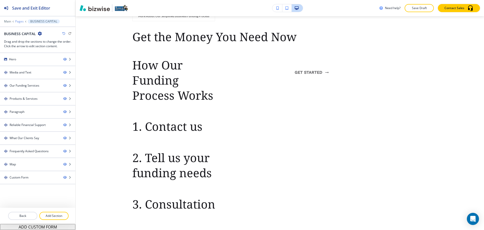
click at [22, 21] on p "Pages" at bounding box center [19, 22] width 9 height 4
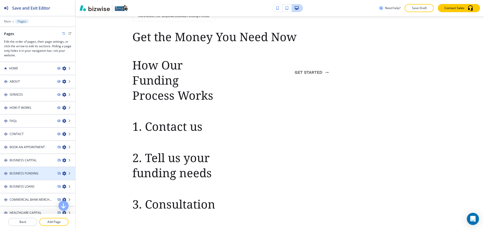
click at [40, 176] on div at bounding box center [37, 177] width 75 height 4
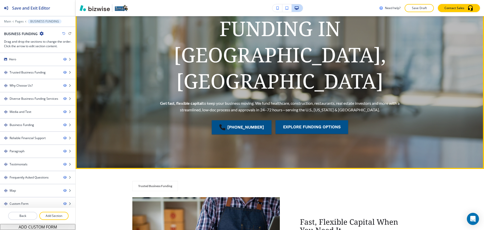
scroll to position [0, 0]
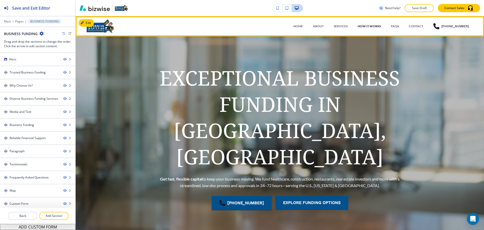
click at [365, 26] on p "HOW IT WORKS" at bounding box center [369, 26] width 23 height 5
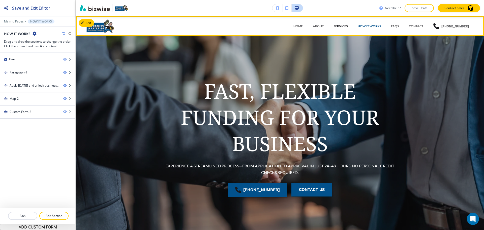
click at [341, 26] on p "SERVICES" at bounding box center [341, 26] width 14 height 5
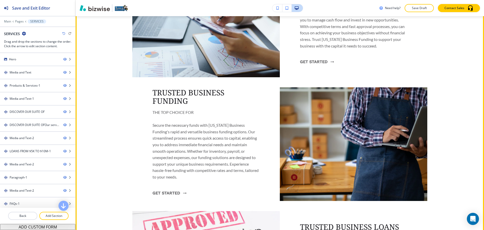
scroll to position [227, 0]
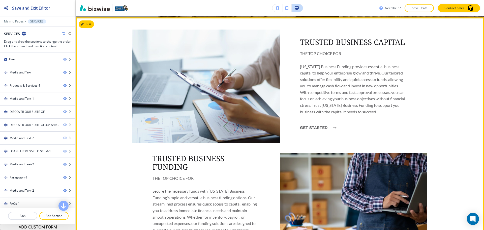
click at [311, 124] on button "get started" at bounding box center [317, 128] width 34 height 14
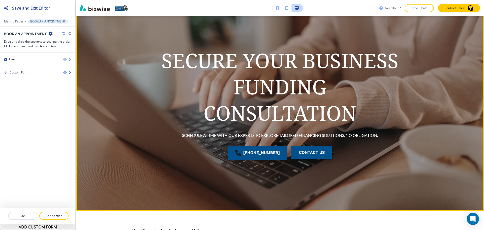
scroll to position [0, 0]
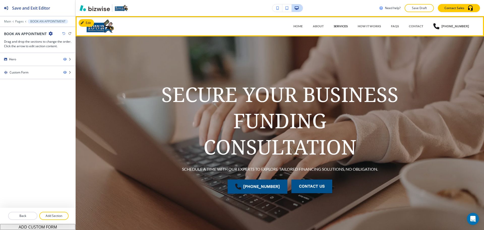
click at [341, 26] on p "SERVICES" at bounding box center [341, 26] width 14 height 5
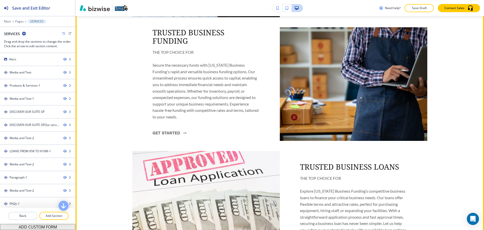
scroll to position [353, 0]
click at [173, 132] on button "get started" at bounding box center [169, 133] width 34 height 14
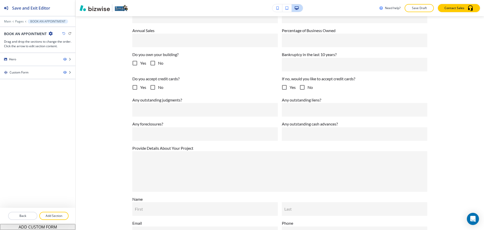
scroll to position [0, 0]
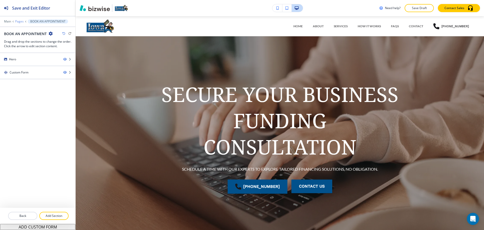
click at [22, 20] on p "Pages" at bounding box center [19, 22] width 9 height 4
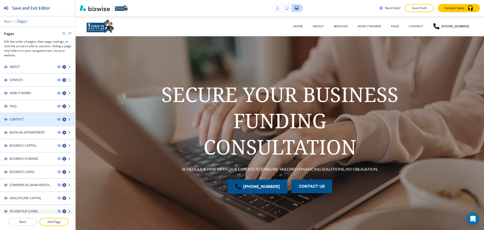
scroll to position [19, 0]
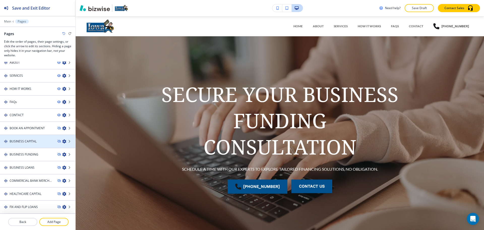
click at [34, 144] on div at bounding box center [37, 145] width 75 height 4
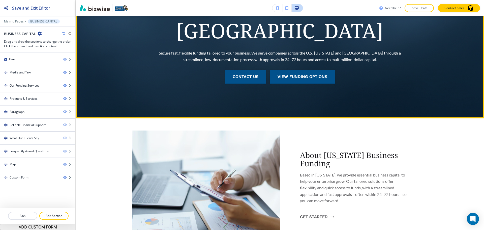
scroll to position [0, 0]
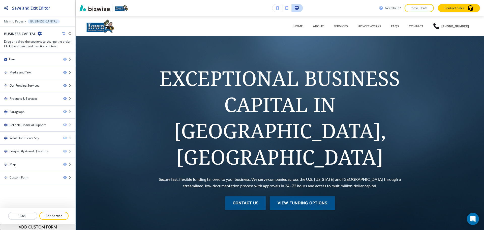
click at [40, 33] on icon "button" at bounding box center [40, 34] width 4 height 4
click at [51, 41] on p "Edit Page Settings" at bounding box center [54, 42] width 26 height 5
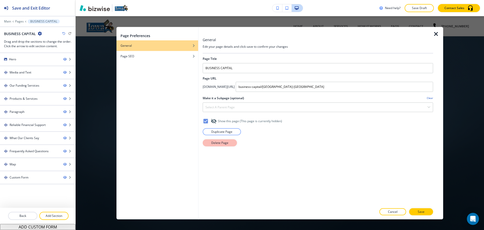
click at [219, 140] on p "Delete Page" at bounding box center [219, 142] width 17 height 5
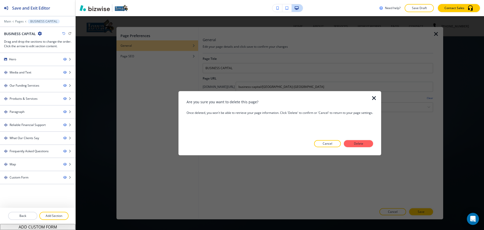
click at [373, 142] on div at bounding box center [377, 123] width 8 height 64
click at [364, 143] on p "Delete" at bounding box center [358, 143] width 12 height 5
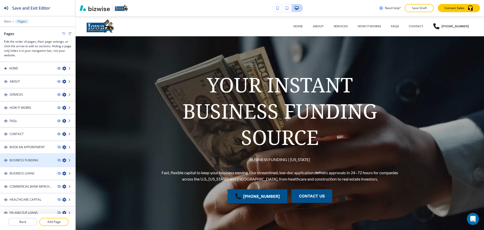
click at [27, 164] on div at bounding box center [37, 164] width 75 height 4
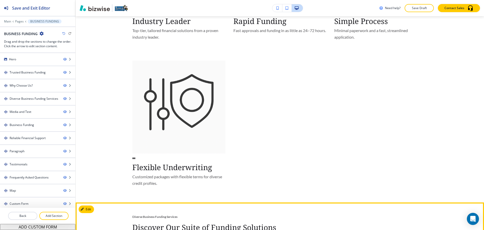
scroll to position [756, 0]
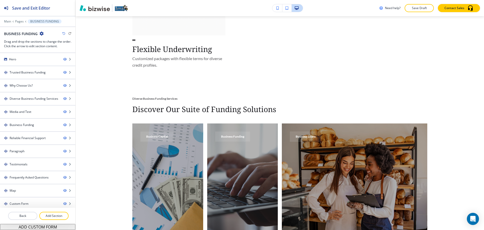
click at [41, 33] on icon "button" at bounding box center [42, 34] width 4 height 4
click at [58, 45] on button "Edit Page Settings" at bounding box center [56, 42] width 32 height 9
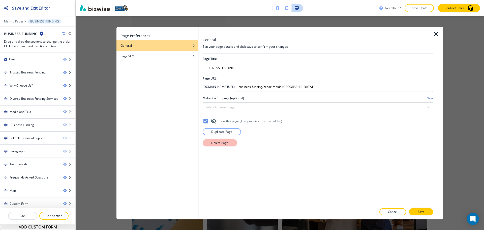
click at [217, 142] on p "Delete Page" at bounding box center [219, 142] width 17 height 5
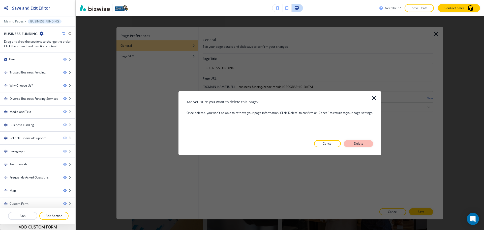
click at [355, 143] on p "Delete" at bounding box center [358, 143] width 12 height 5
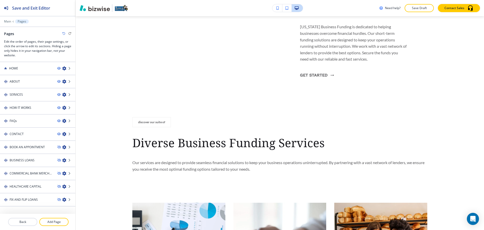
scroll to position [0, 0]
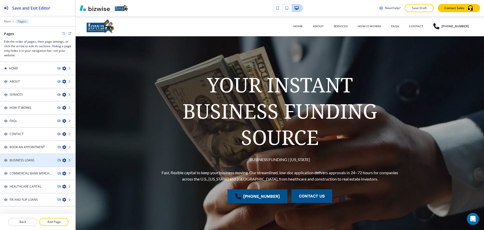
click at [40, 161] on div "BUSINESS LOANS" at bounding box center [26, 160] width 53 height 5
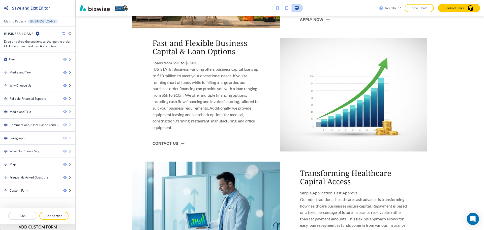
scroll to position [1129, 0]
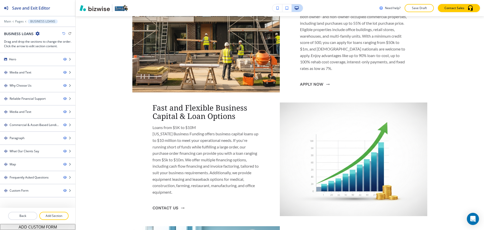
click at [37, 32] on icon "button" at bounding box center [38, 34] width 4 height 4
click at [50, 43] on p "Edit Page Settings" at bounding box center [52, 42] width 26 height 5
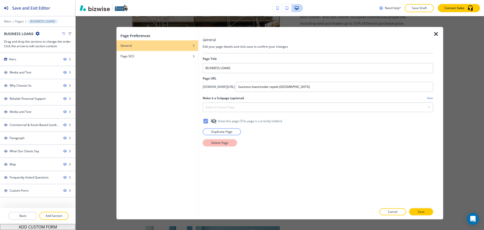
click at [220, 143] on p "Delete Page" at bounding box center [219, 142] width 17 height 5
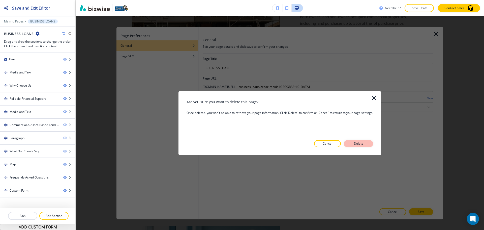
click at [358, 143] on p "Delete" at bounding box center [358, 143] width 12 height 5
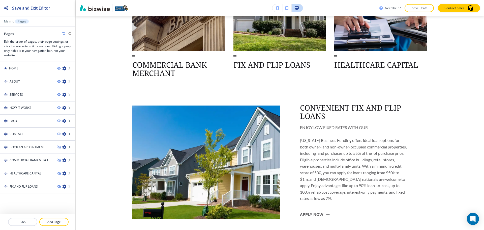
scroll to position [0, 0]
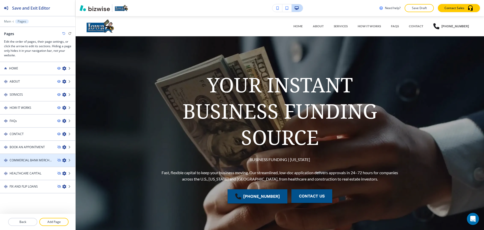
click at [42, 161] on h4 "COMMERCIAL BANK MERCHANT" at bounding box center [32, 160] width 44 height 5
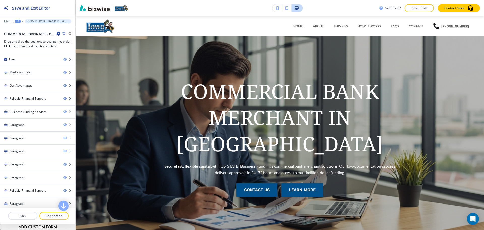
click at [58, 33] on icon "button" at bounding box center [58, 34] width 4 height 4
click at [78, 44] on p "Edit Page Settings" at bounding box center [73, 42] width 26 height 5
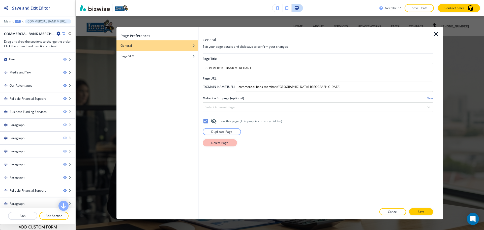
click at [225, 143] on p "Delete Page" at bounding box center [219, 142] width 17 height 5
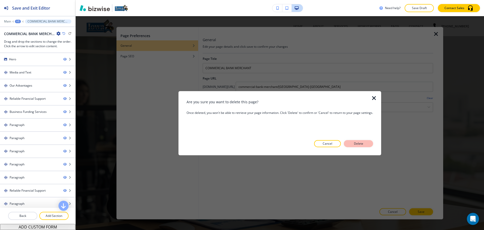
click at [369, 143] on button "Delete" at bounding box center [358, 143] width 29 height 7
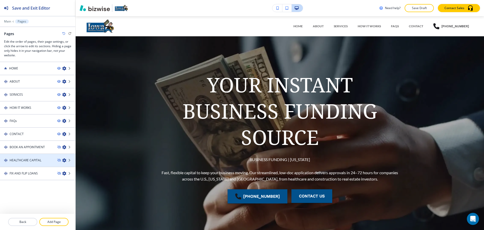
click at [32, 160] on h4 "HEALTHCARE CAPITAL" at bounding box center [26, 160] width 32 height 5
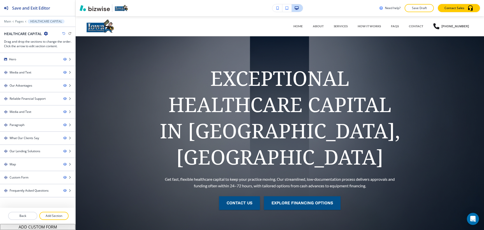
click at [46, 33] on icon "button" at bounding box center [46, 34] width 4 height 4
click at [64, 43] on p "Edit Page Settings" at bounding box center [60, 42] width 26 height 5
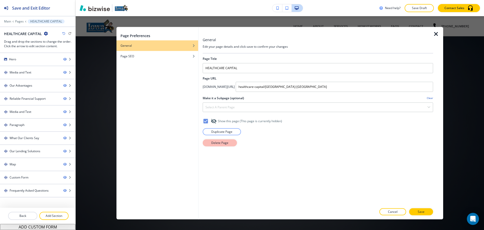
click at [231, 144] on button "Delete Page" at bounding box center [220, 142] width 34 height 7
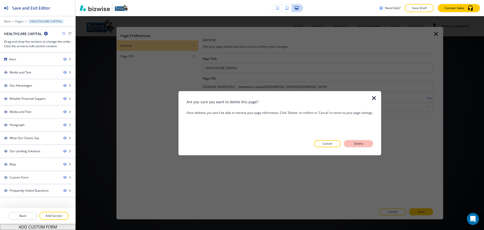
click at [359, 142] on p "Delete" at bounding box center [358, 143] width 12 height 5
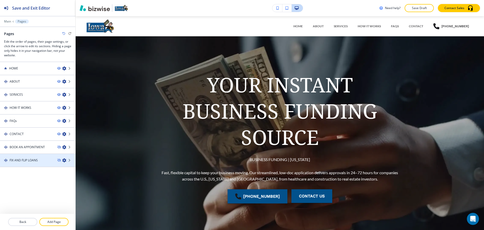
click at [33, 160] on h4 "FIX AND FLIP LOANS" at bounding box center [24, 160] width 28 height 5
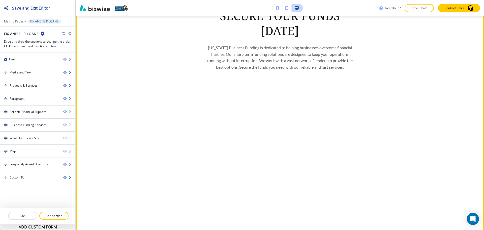
scroll to position [1134, 0]
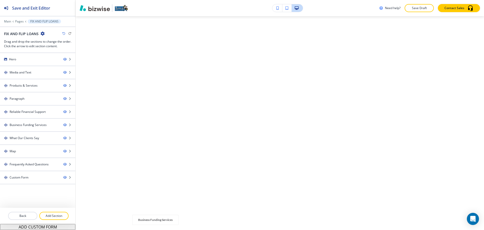
click at [43, 33] on icon "button" at bounding box center [43, 34] width 4 height 4
click at [59, 44] on p "Edit Page Settings" at bounding box center [57, 42] width 26 height 5
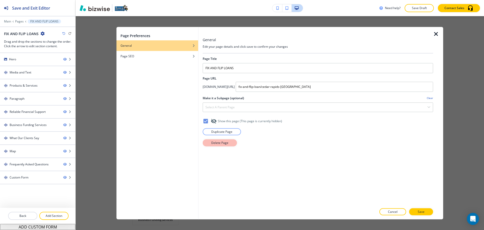
click at [219, 141] on p "Delete Page" at bounding box center [219, 142] width 17 height 5
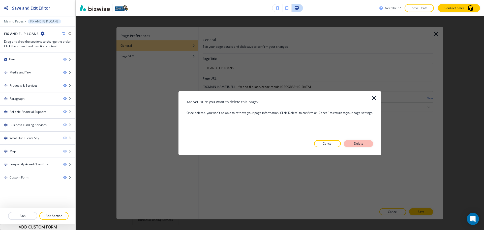
click at [352, 141] on button "Delete" at bounding box center [358, 143] width 29 height 7
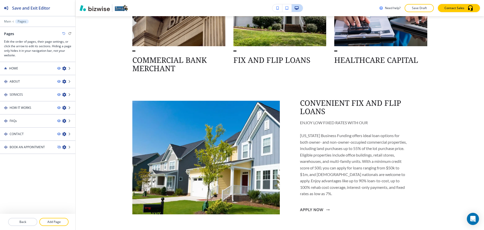
scroll to position [0, 0]
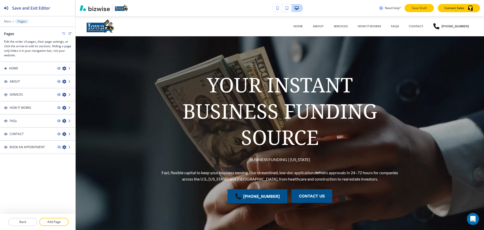
click at [407, 10] on button "Save Draft" at bounding box center [419, 8] width 29 height 8
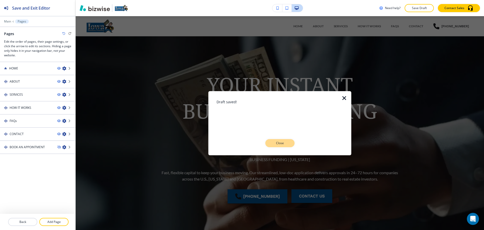
click at [282, 141] on p "Close" at bounding box center [280, 143] width 16 height 5
